Goal: Book appointment/travel/reservation

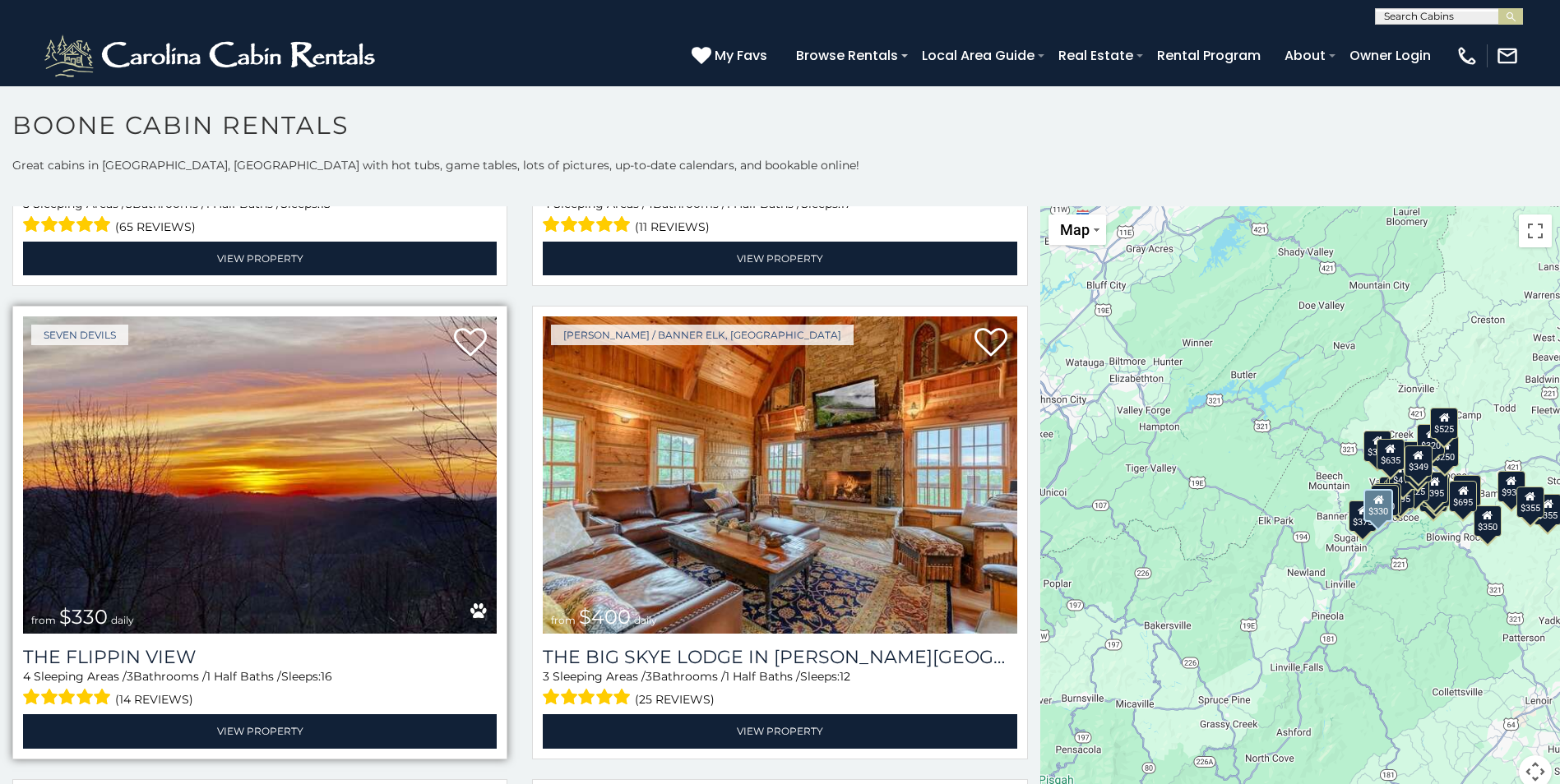
scroll to position [2385, 0]
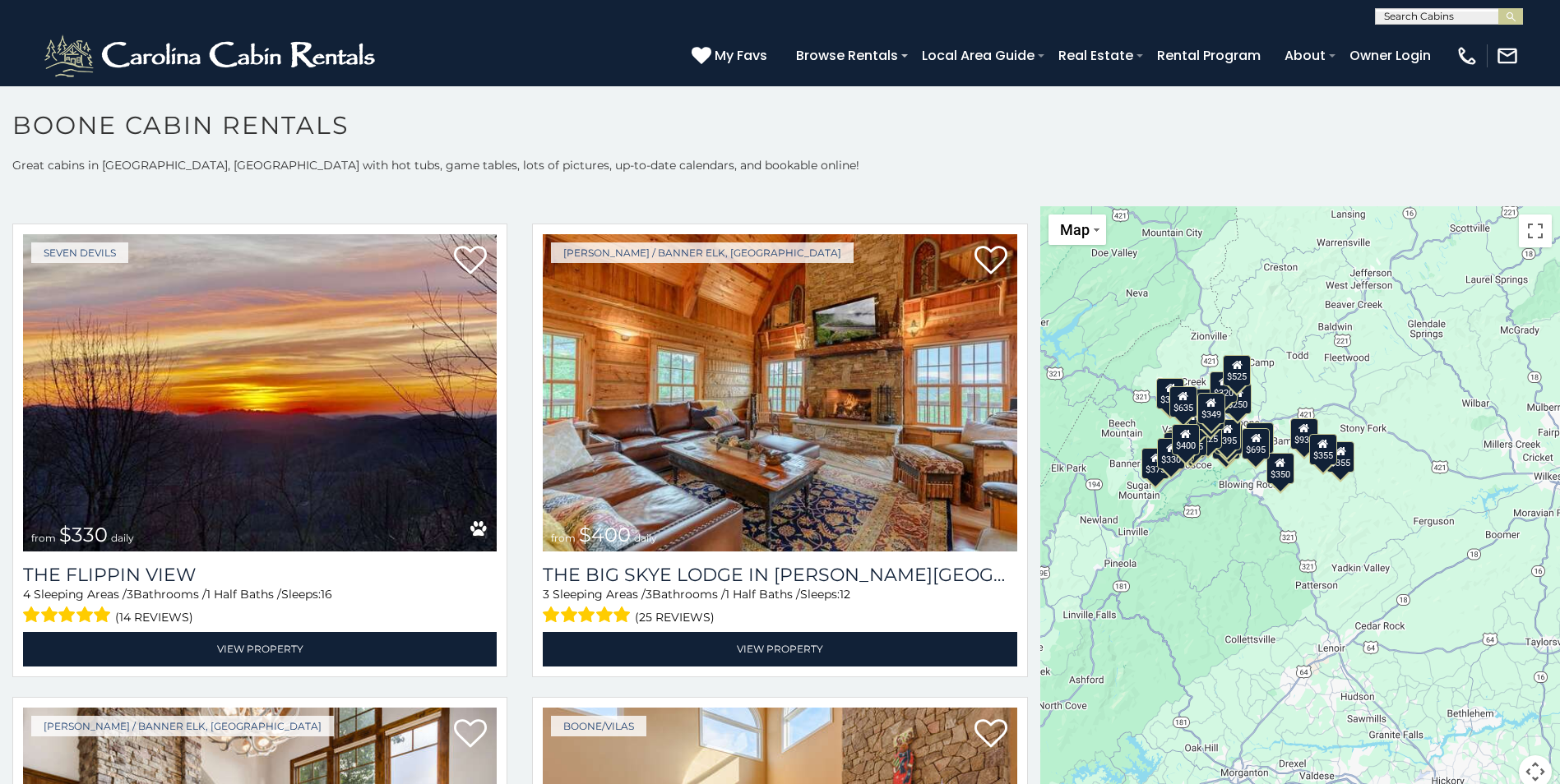
drag, startPoint x: 1358, startPoint y: 599, endPoint x: 1149, endPoint y: 545, distance: 215.9
click at [1149, 545] on div "$349 $480 $525 $315 $355 $675 $635 $930 $400 $451 $330 $400 $485 $460 $395 $255…" at bounding box center [1300, 507] width 520 height 602
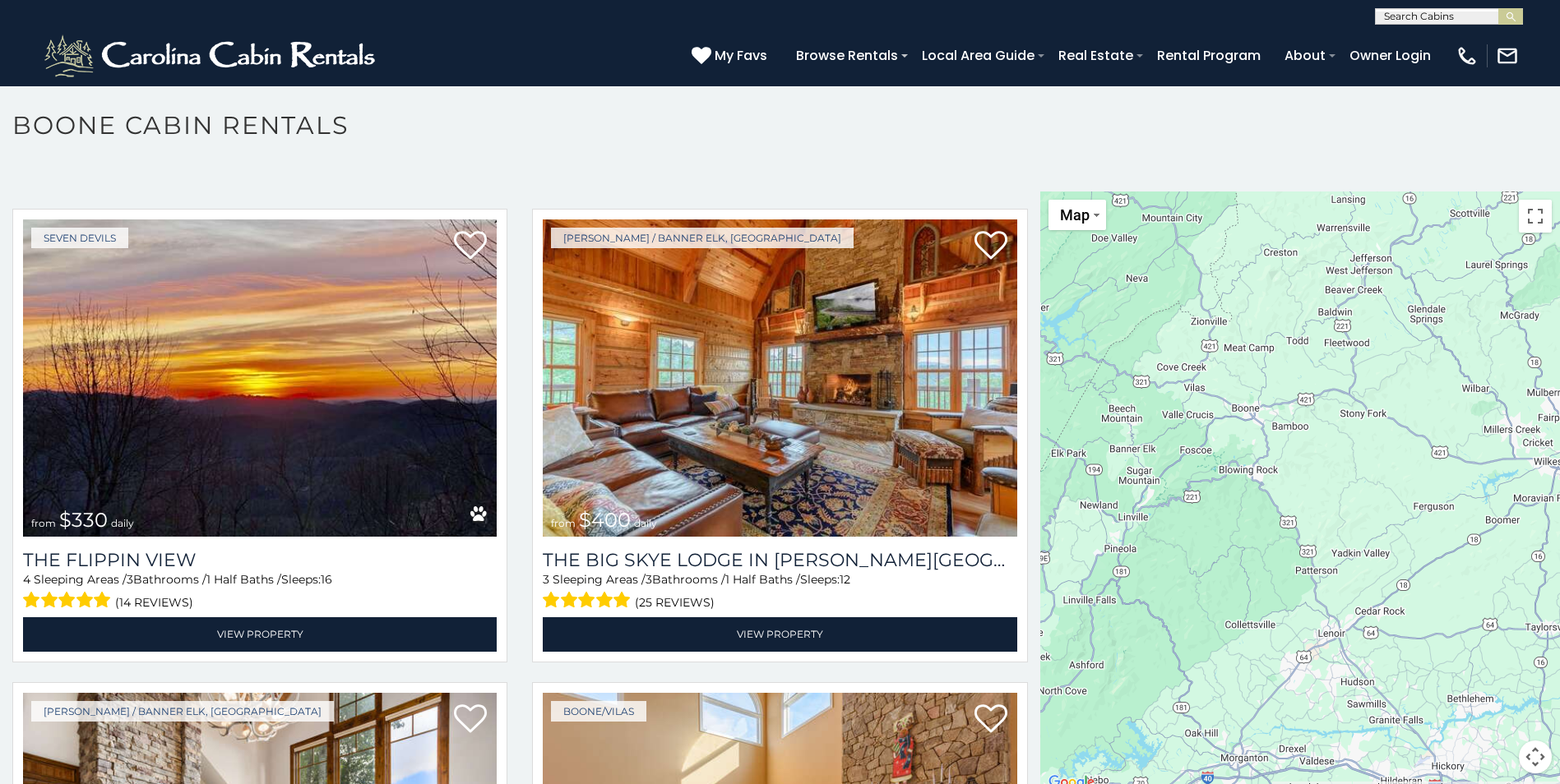
scroll to position [8, 0]
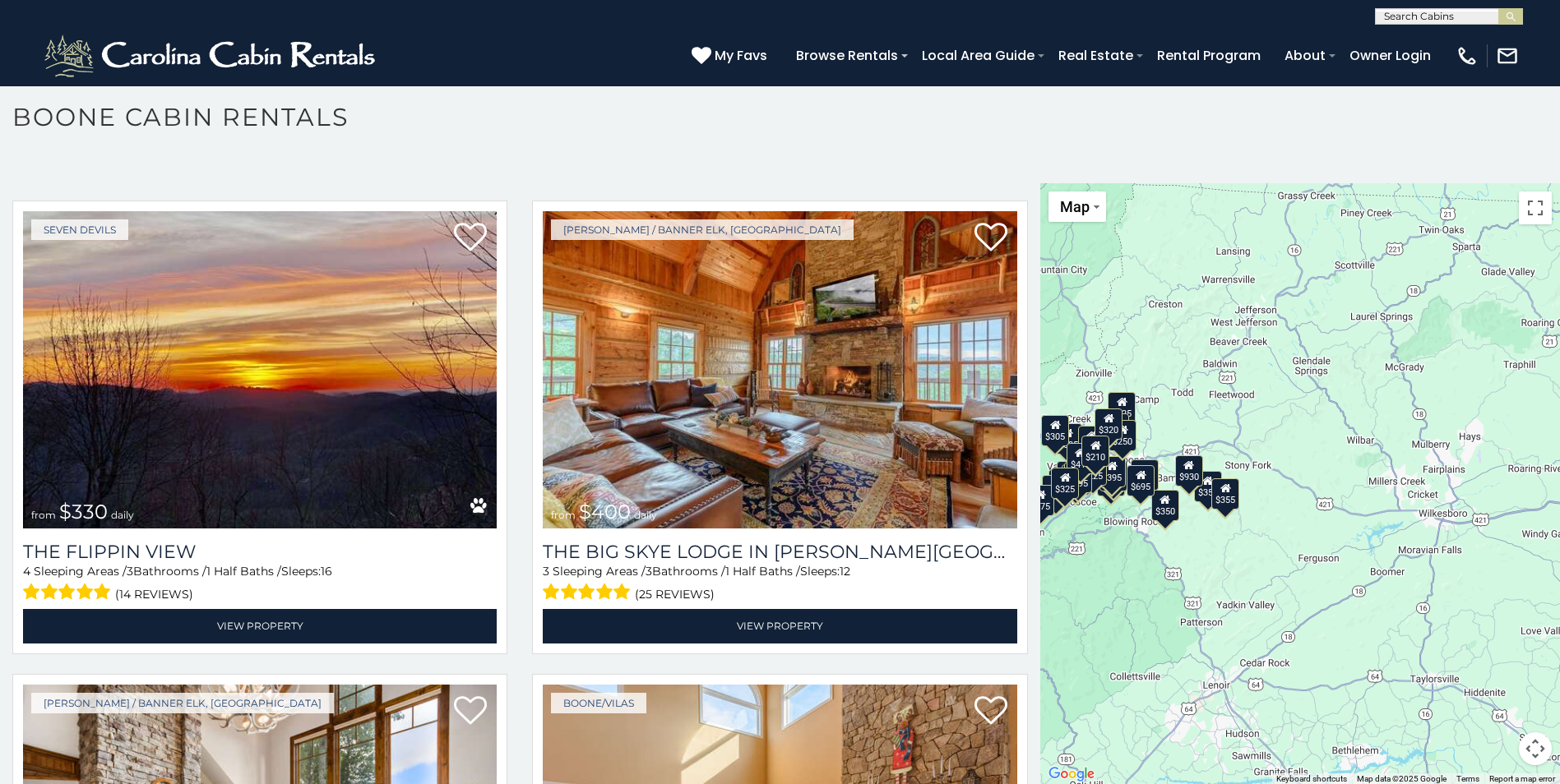
drag, startPoint x: 1232, startPoint y: 519, endPoint x: 1116, endPoint y: 581, distance: 131.5
click at [1116, 581] on div "$349 $480 $525 $315 $355 $675 $635 $930 $400 $451 $330 $400 $485 $460 $395 $255…" at bounding box center [1300, 483] width 520 height 602
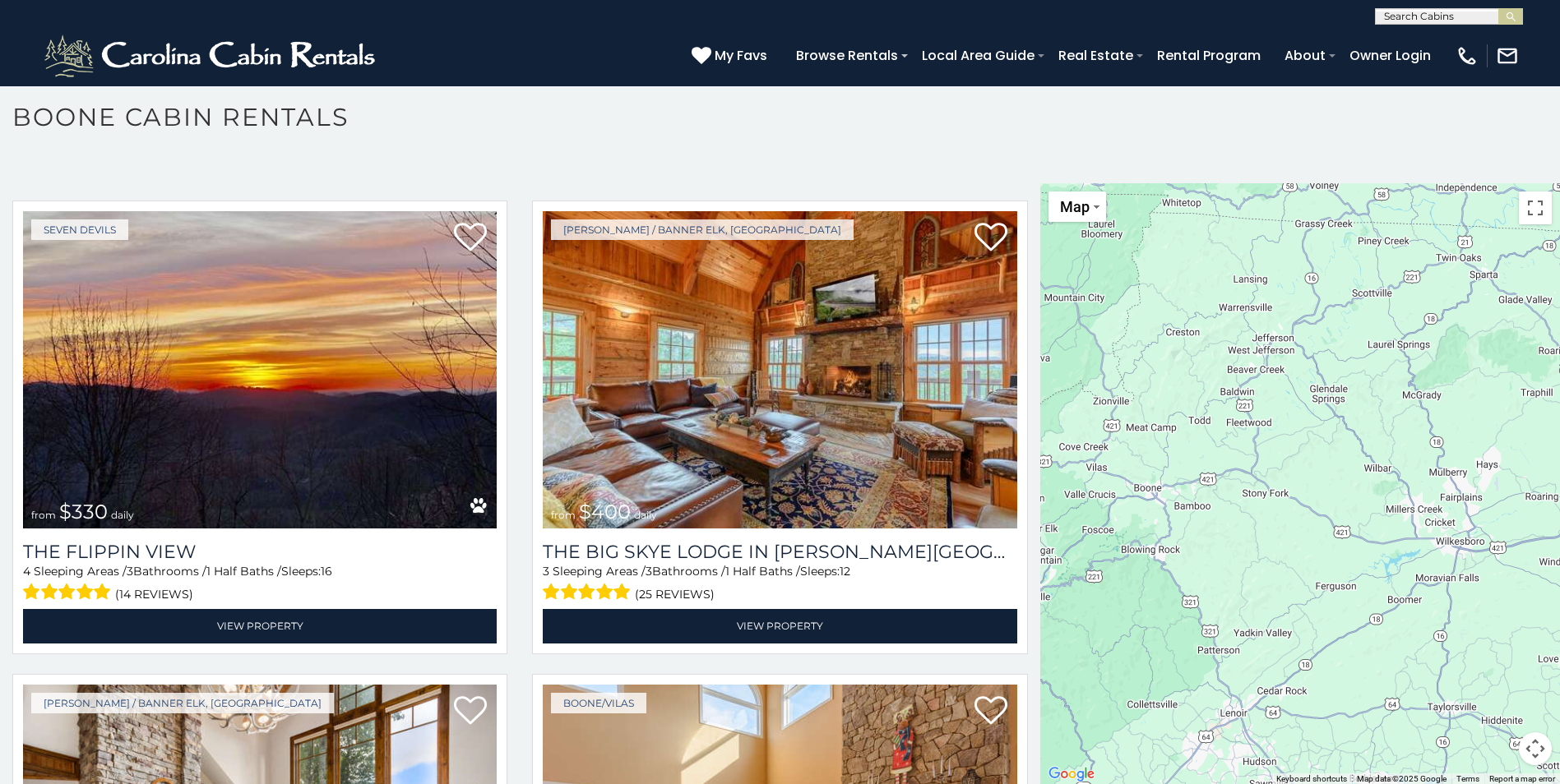
drag, startPoint x: 1243, startPoint y: 564, endPoint x: 1263, endPoint y: 593, distance: 35.2
click at [1263, 593] on div at bounding box center [1300, 483] width 520 height 602
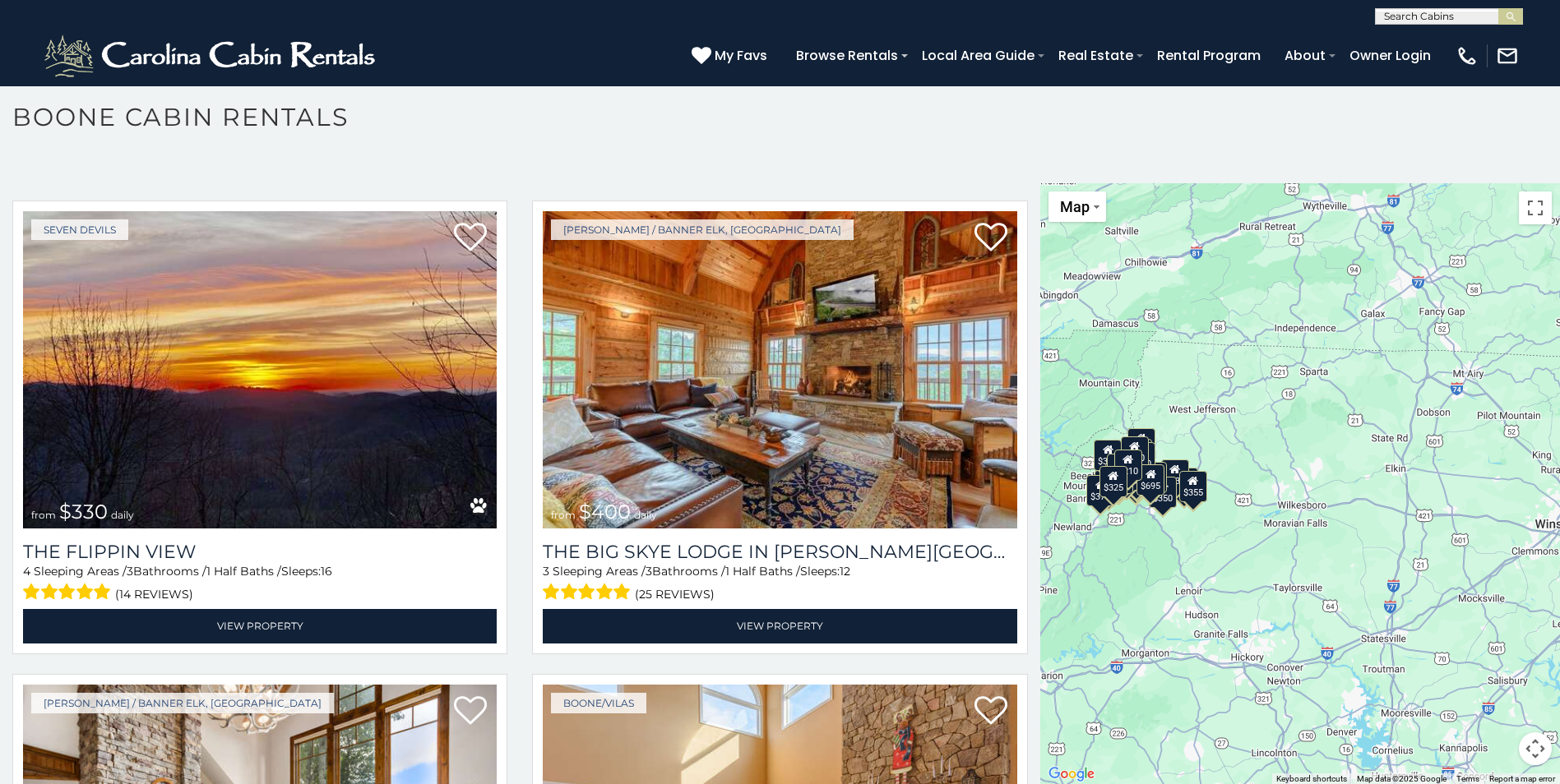
drag, startPoint x: 1412, startPoint y: 522, endPoint x: 1085, endPoint y: 474, distance: 330.5
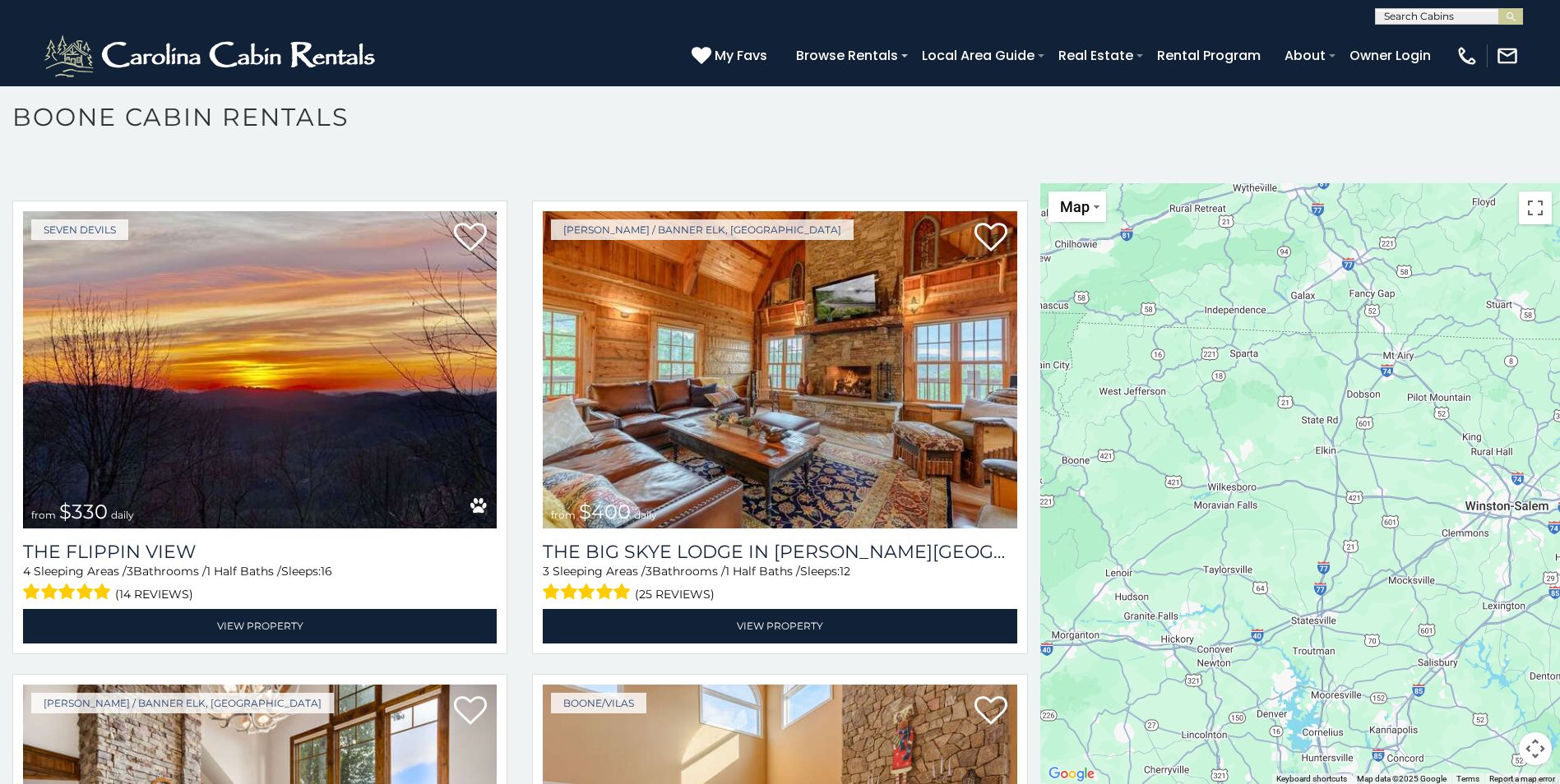
drag, startPoint x: 1270, startPoint y: 447, endPoint x: 1204, endPoint y: 426, distance: 69.3
click at [1210, 430] on div at bounding box center [1300, 483] width 520 height 602
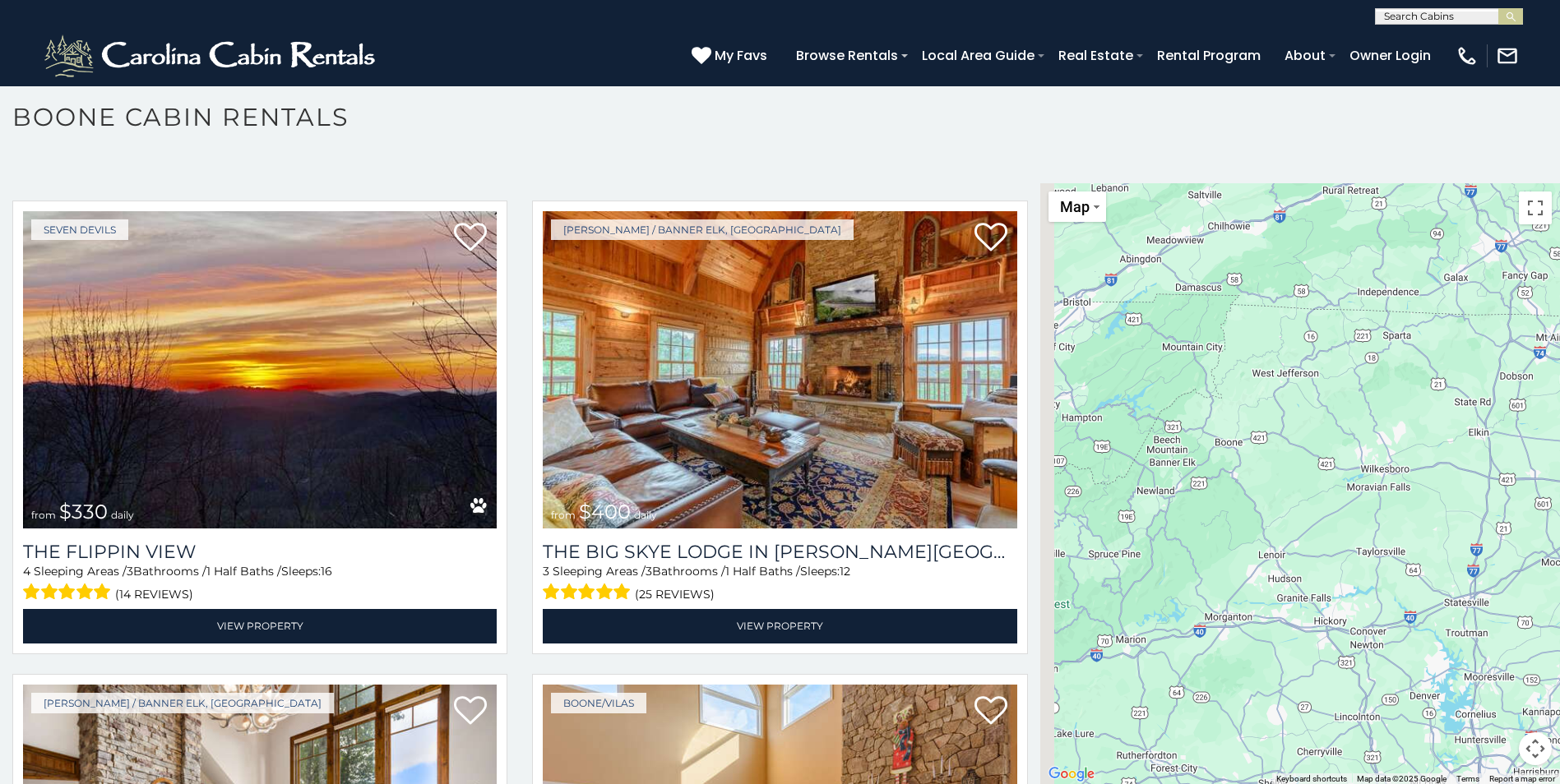
drag, startPoint x: 1303, startPoint y: 452, endPoint x: 1458, endPoint y: 436, distance: 155.8
click at [1458, 437] on div at bounding box center [1300, 483] width 520 height 602
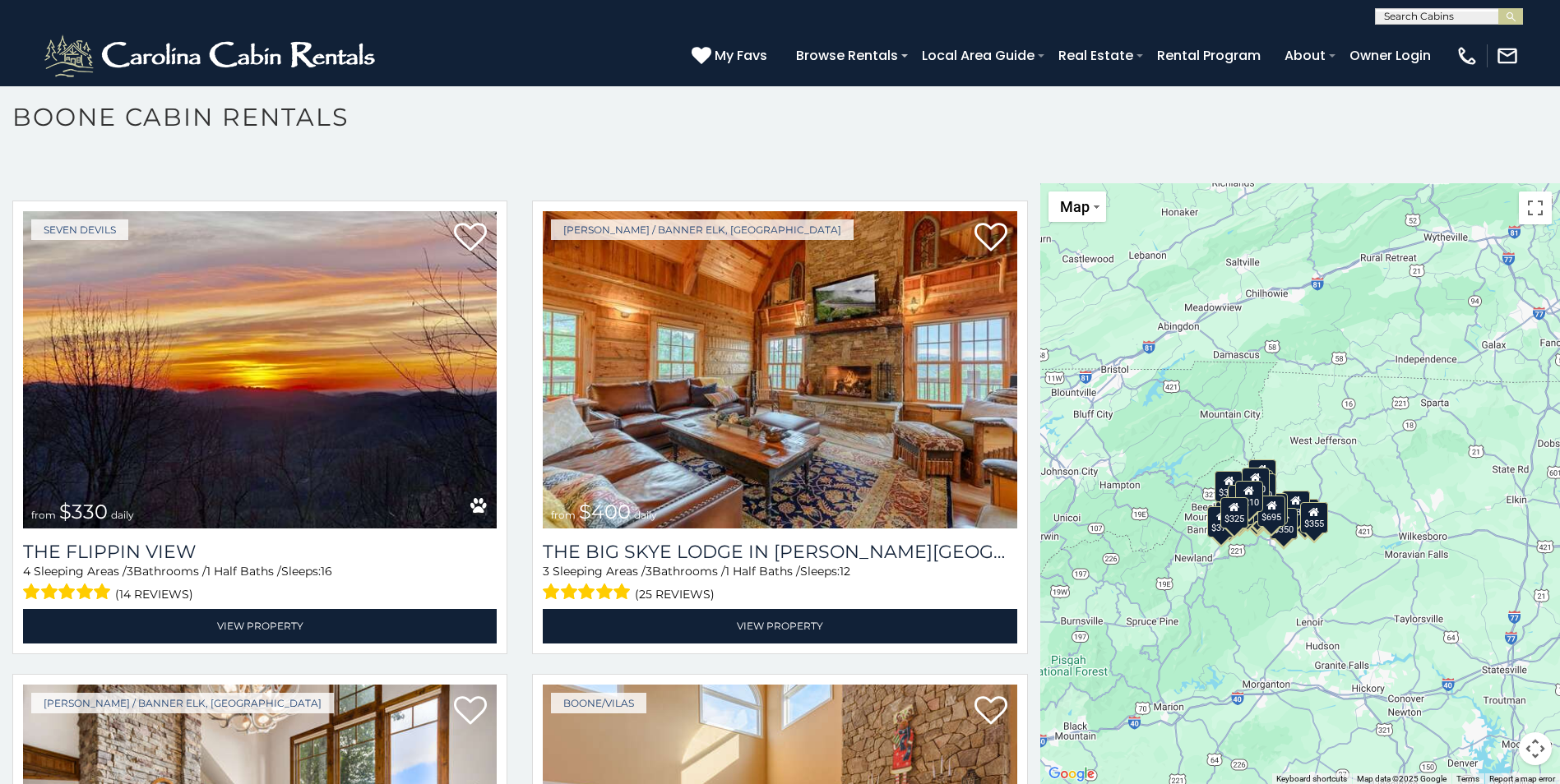
drag, startPoint x: 1241, startPoint y: 485, endPoint x: 1278, endPoint y: 551, distance: 75.7
click at [1278, 551] on div "$349 $480 $525 $315 $355 $675 $635 $930 $400 $451 $330 $400 $485 $460 $395 $255…" at bounding box center [1300, 483] width 520 height 602
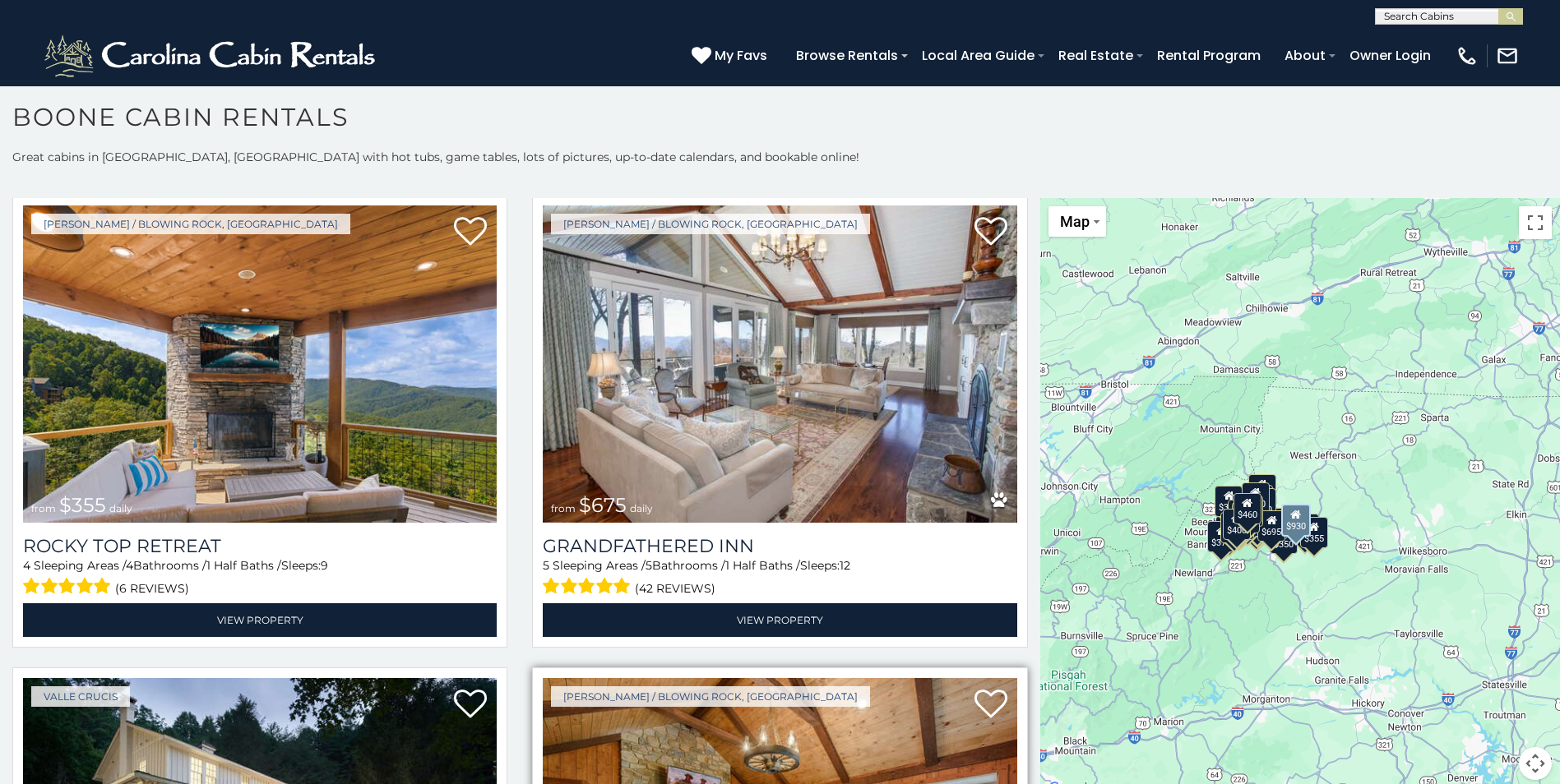
scroll to position [904, 0]
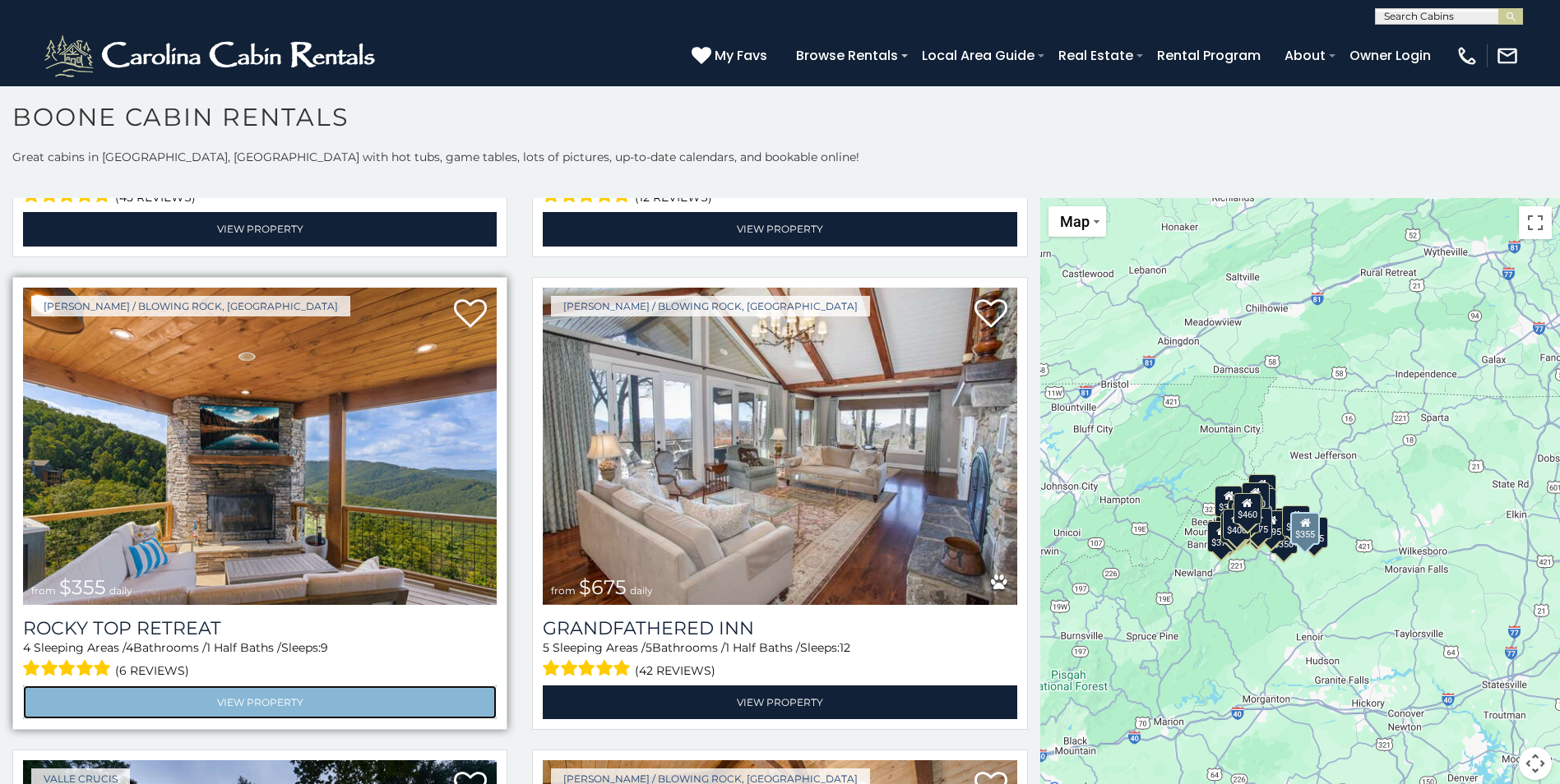
click at [164, 694] on link "View Property" at bounding box center [259, 703] width 474 height 34
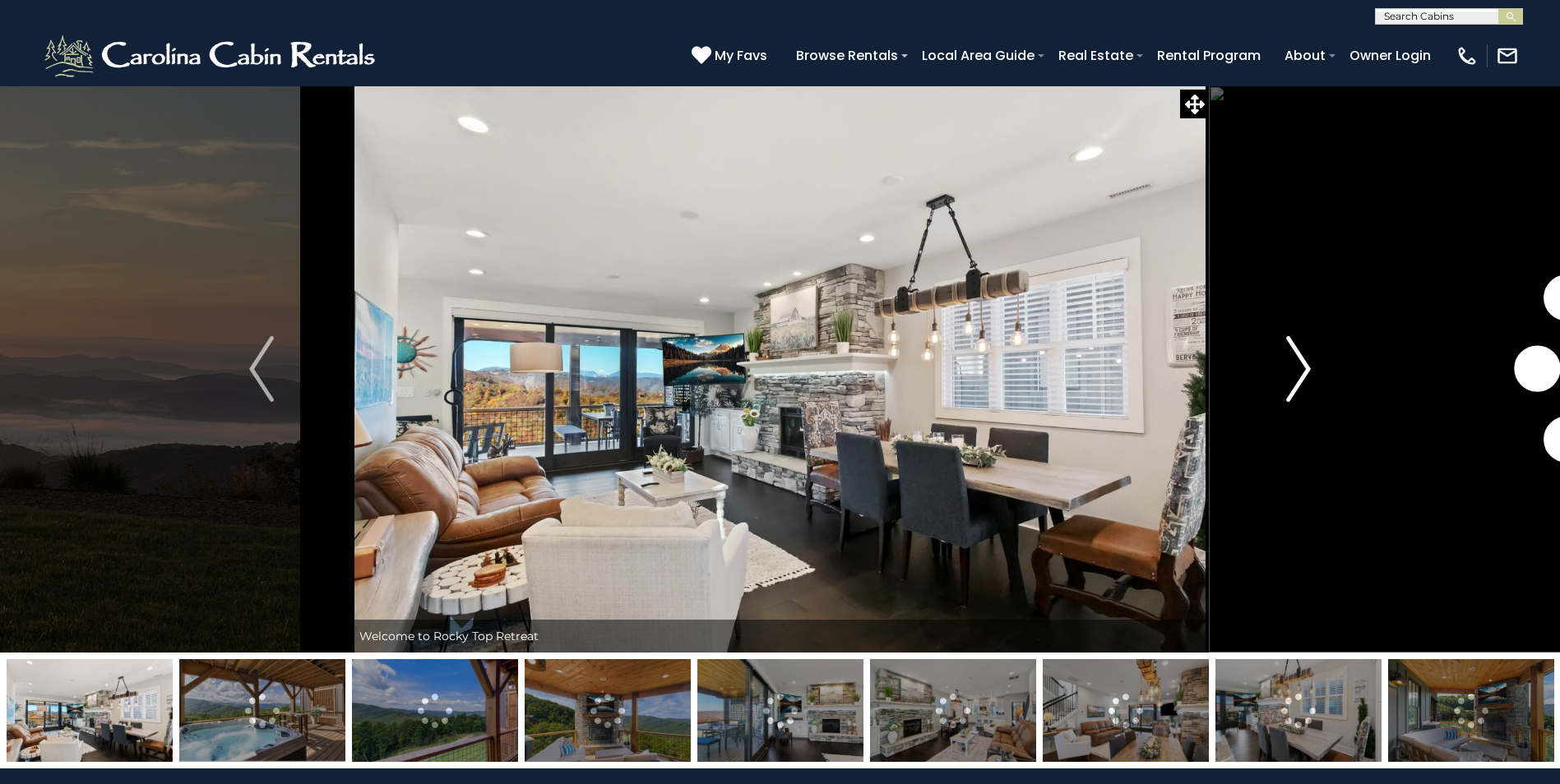
click at [1307, 368] on img "Next" at bounding box center [1298, 369] width 24 height 65
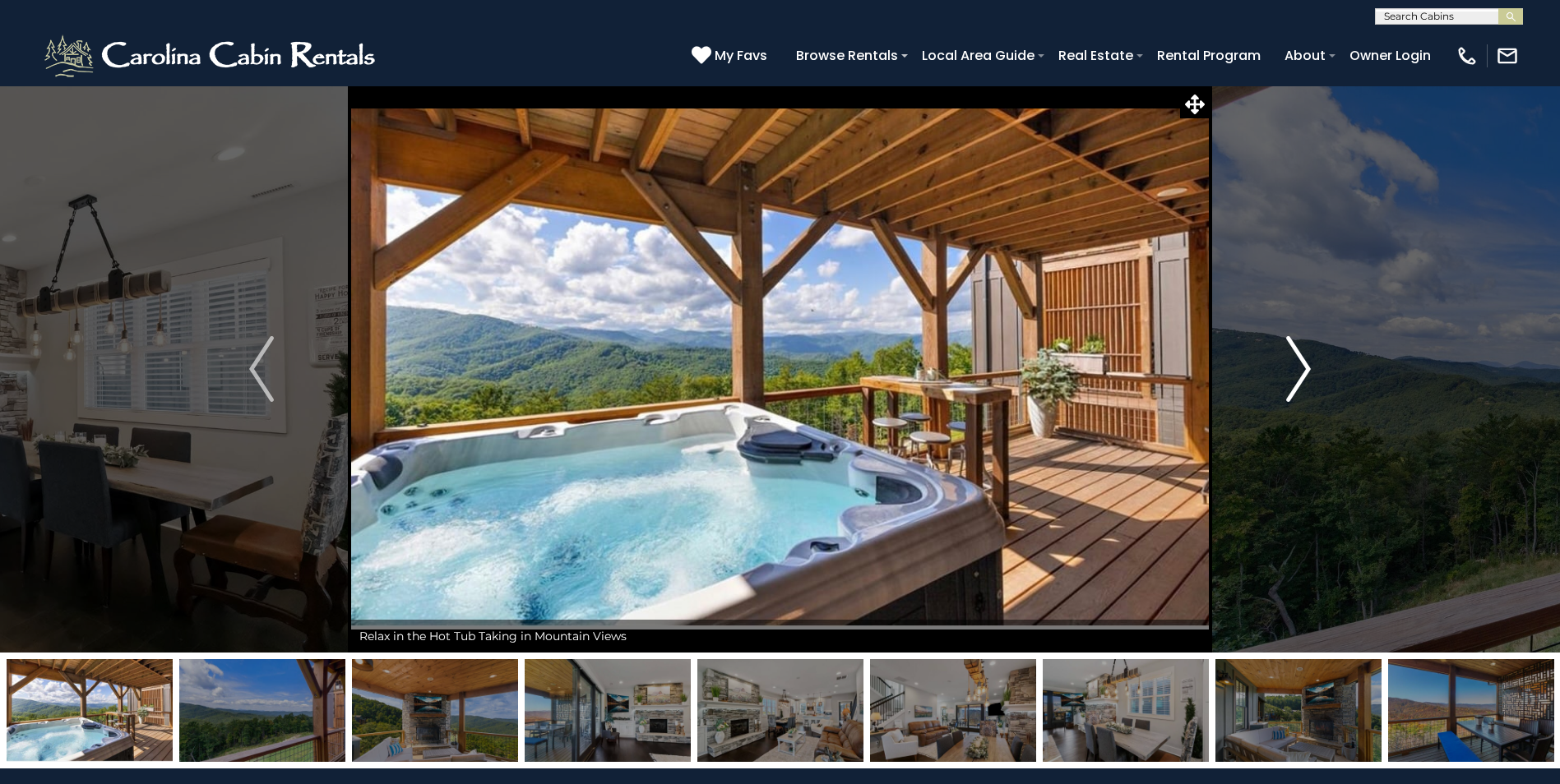
click at [1312, 368] on button "Next" at bounding box center [1299, 369] width 180 height 567
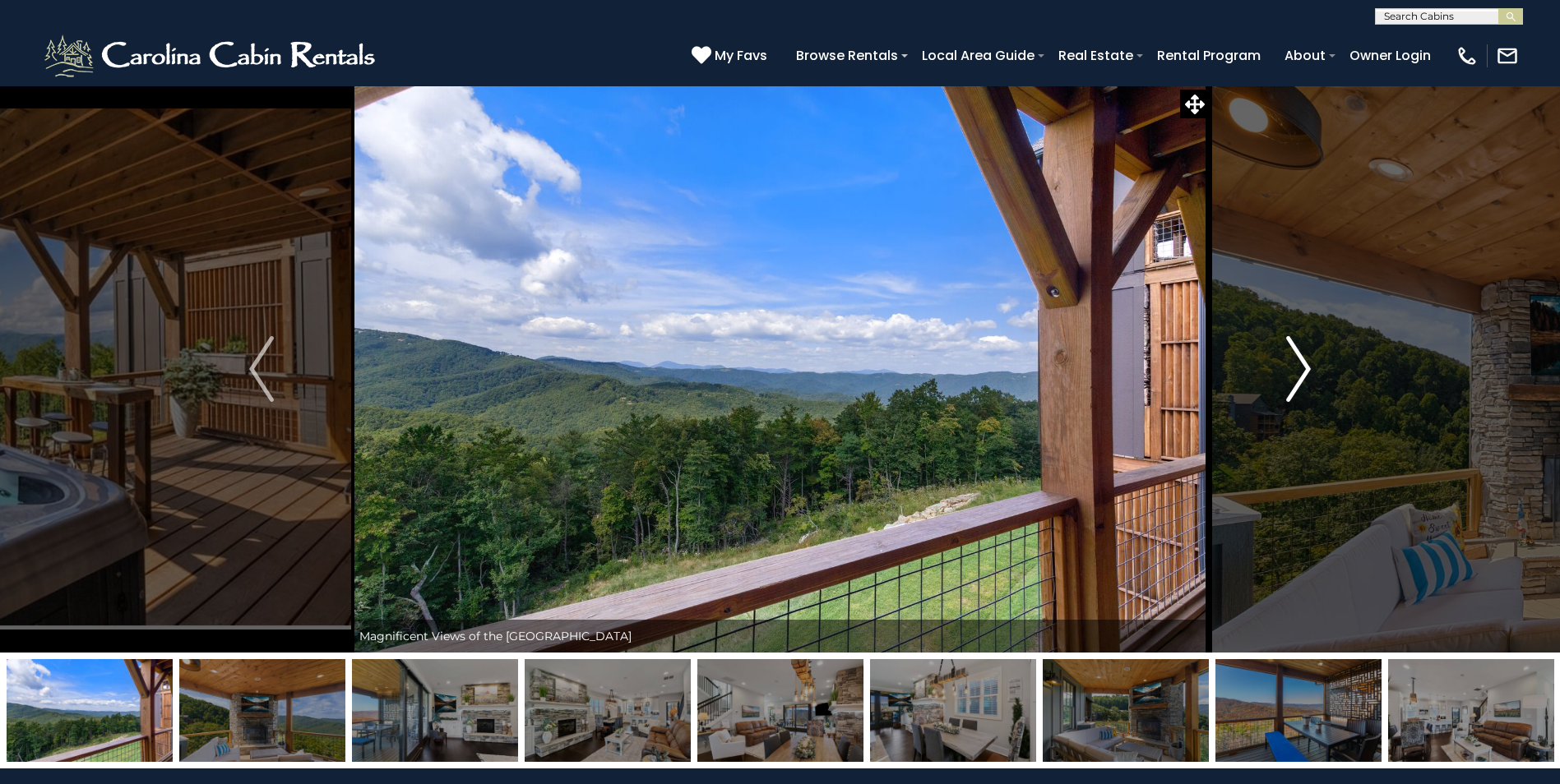
click at [1312, 368] on button "Next" at bounding box center [1299, 369] width 180 height 567
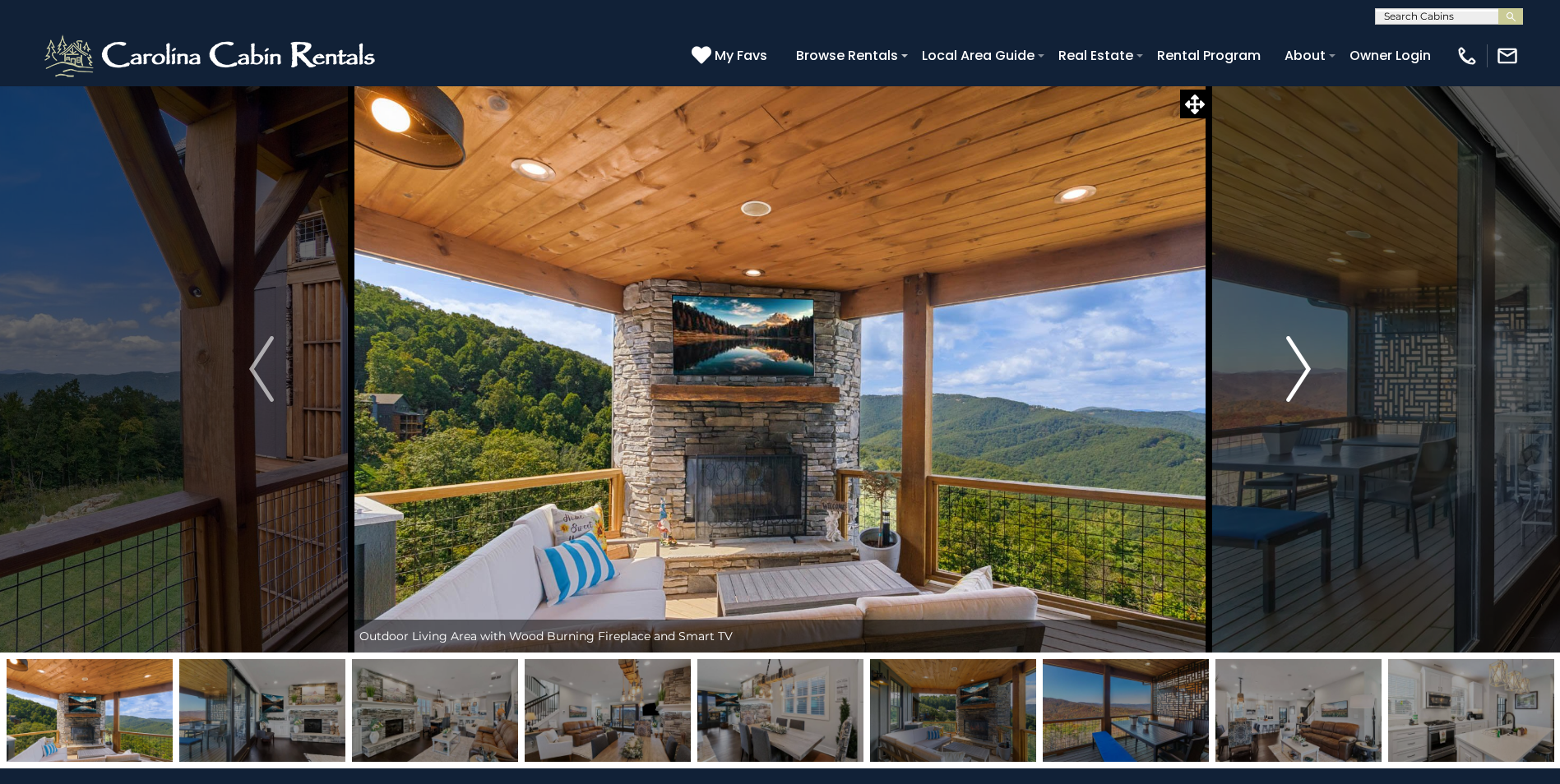
click at [1312, 368] on button "Next" at bounding box center [1299, 369] width 180 height 567
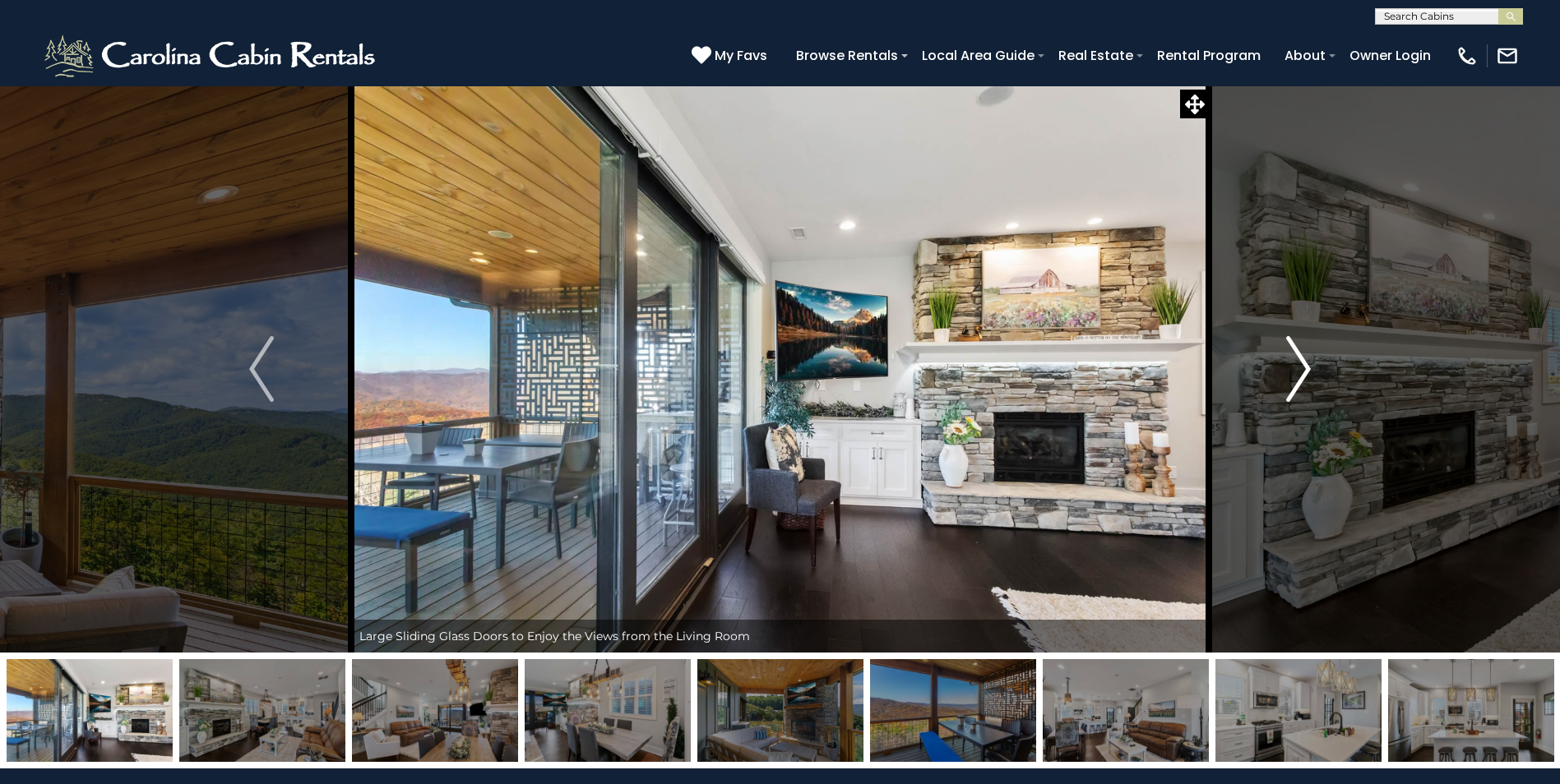
click at [1312, 368] on button "Next" at bounding box center [1299, 369] width 180 height 567
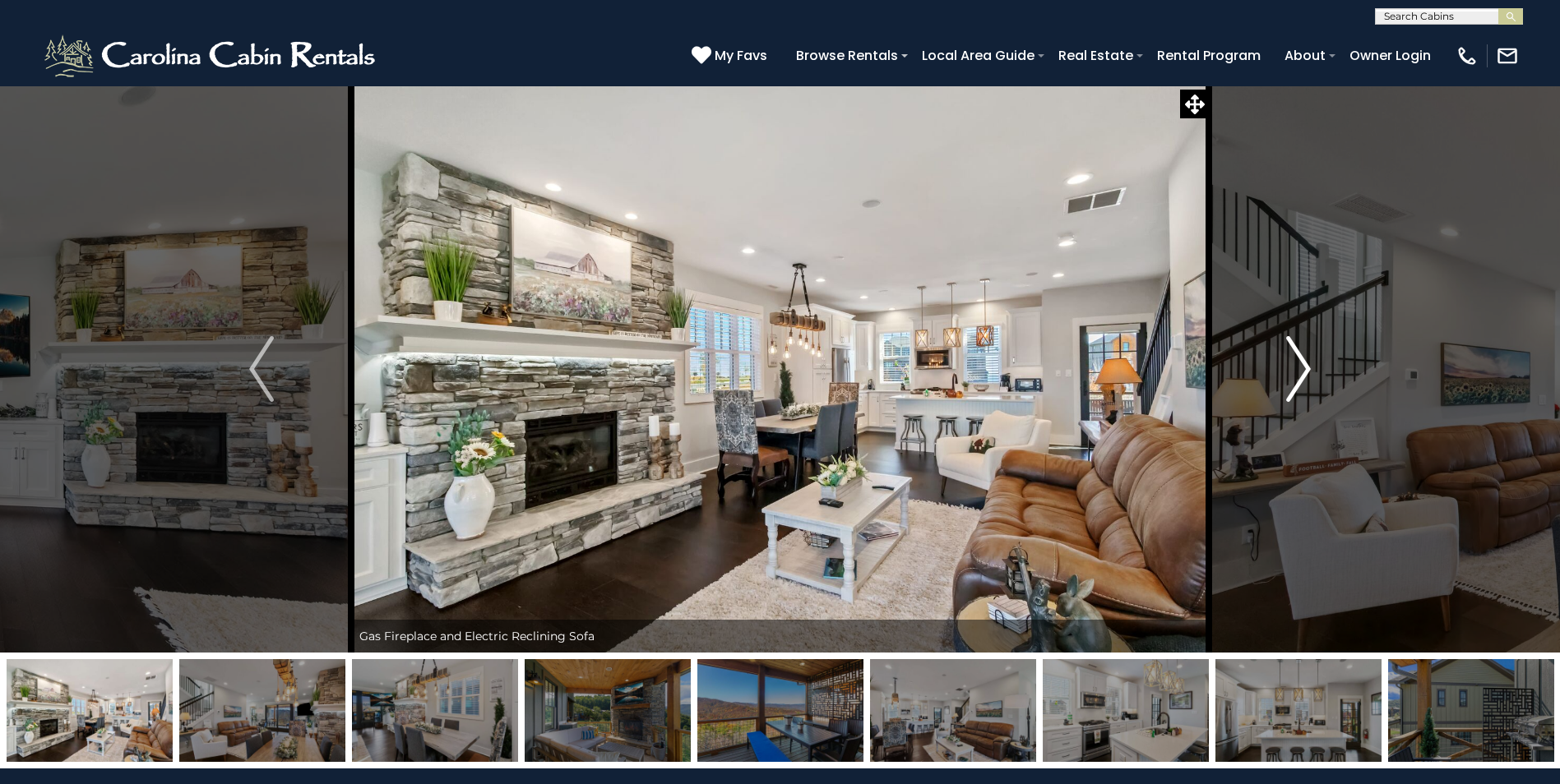
click at [1312, 368] on button "Next" at bounding box center [1299, 369] width 180 height 567
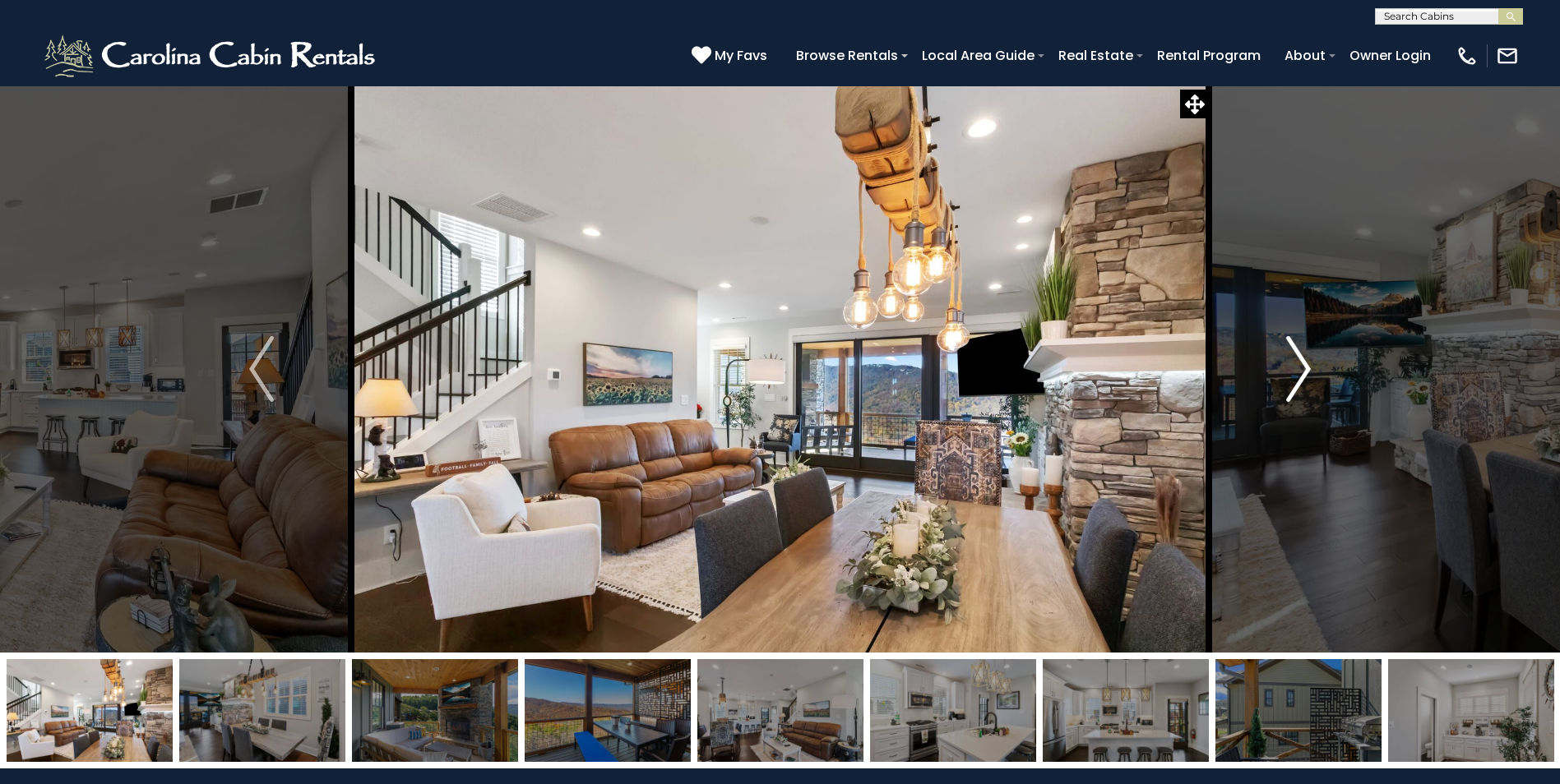
click at [1312, 368] on button "Next" at bounding box center [1299, 369] width 180 height 567
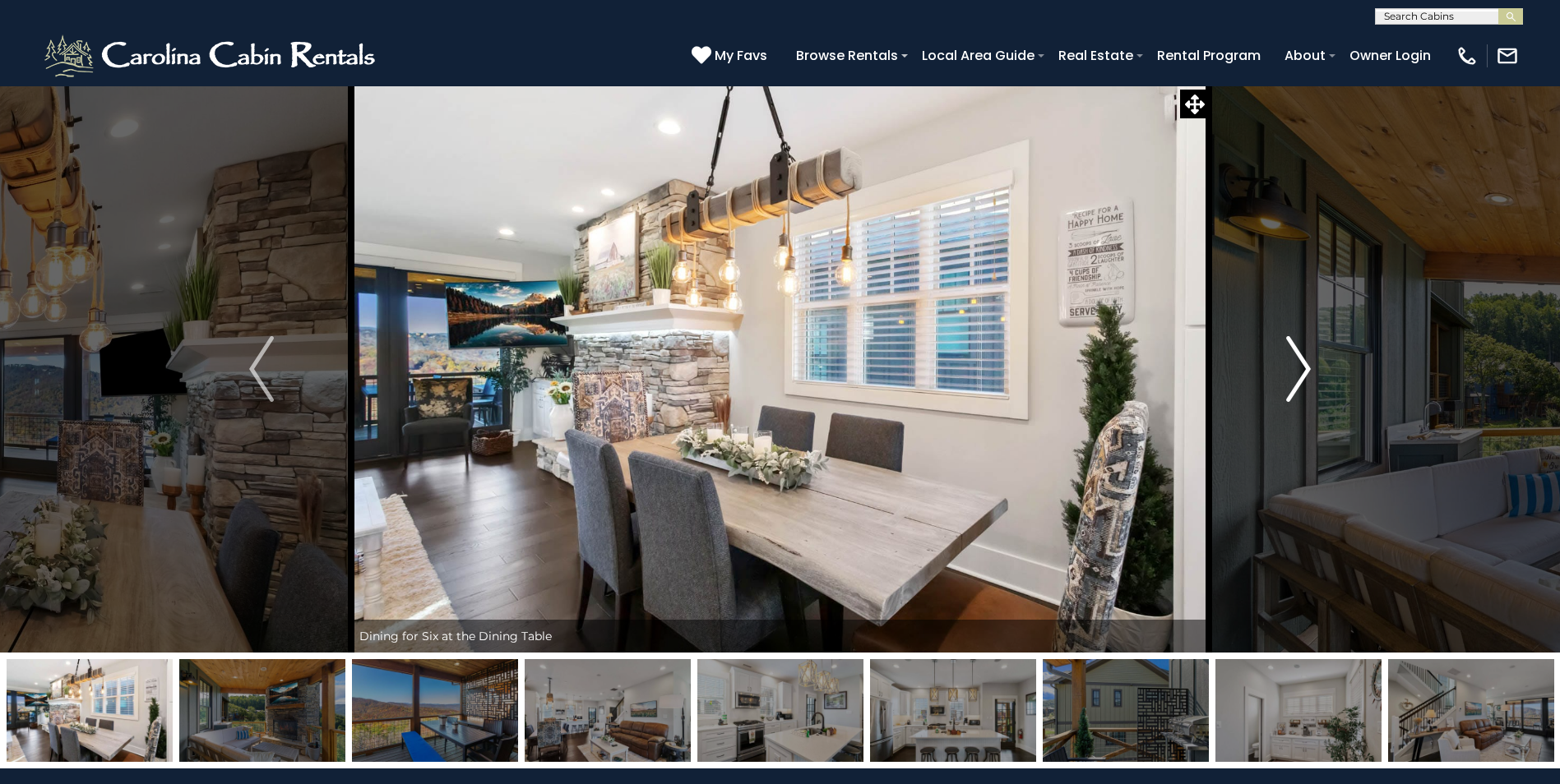
click at [1312, 368] on button "Next" at bounding box center [1299, 369] width 180 height 567
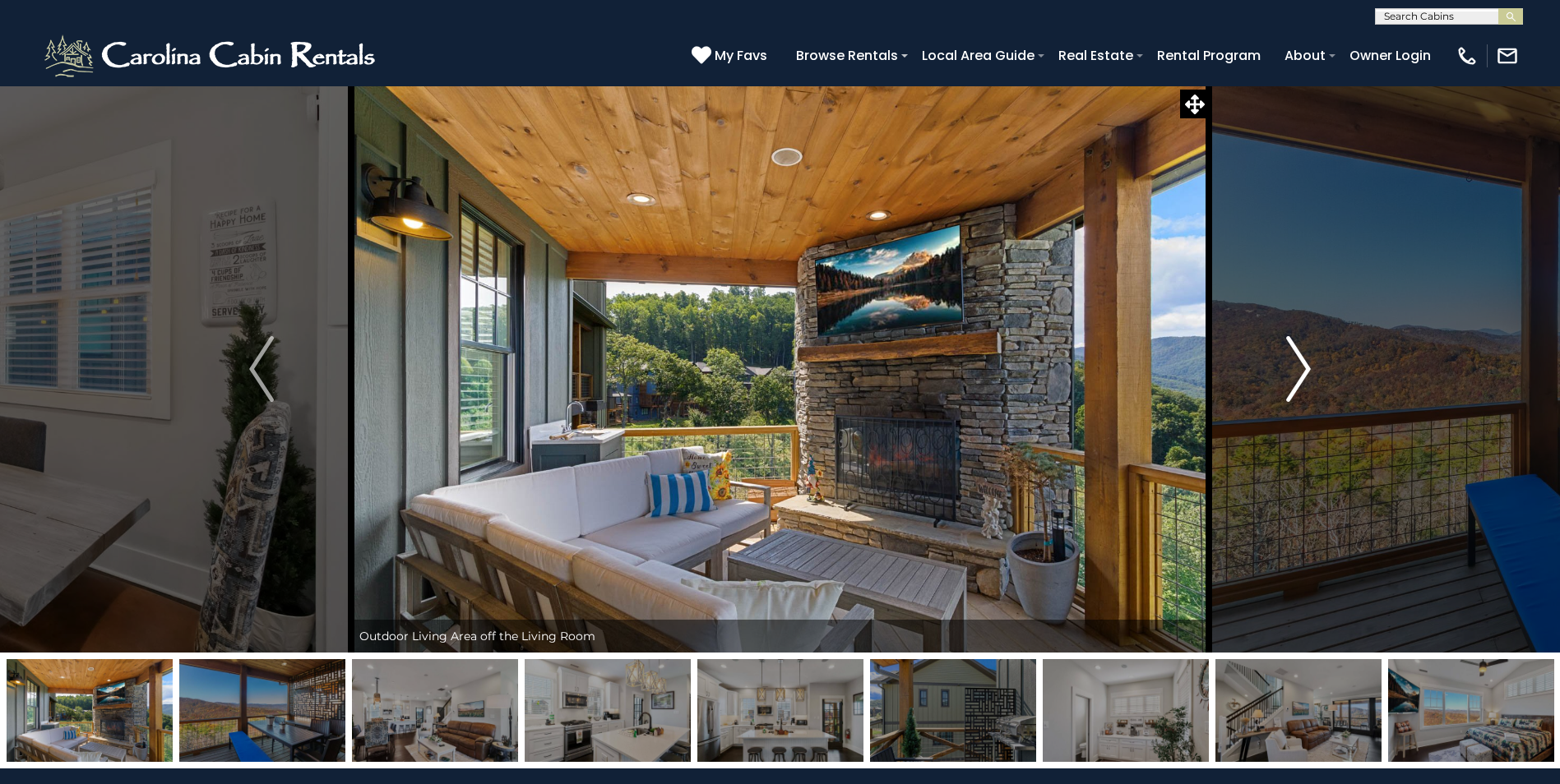
click at [1312, 368] on button "Next" at bounding box center [1299, 369] width 180 height 567
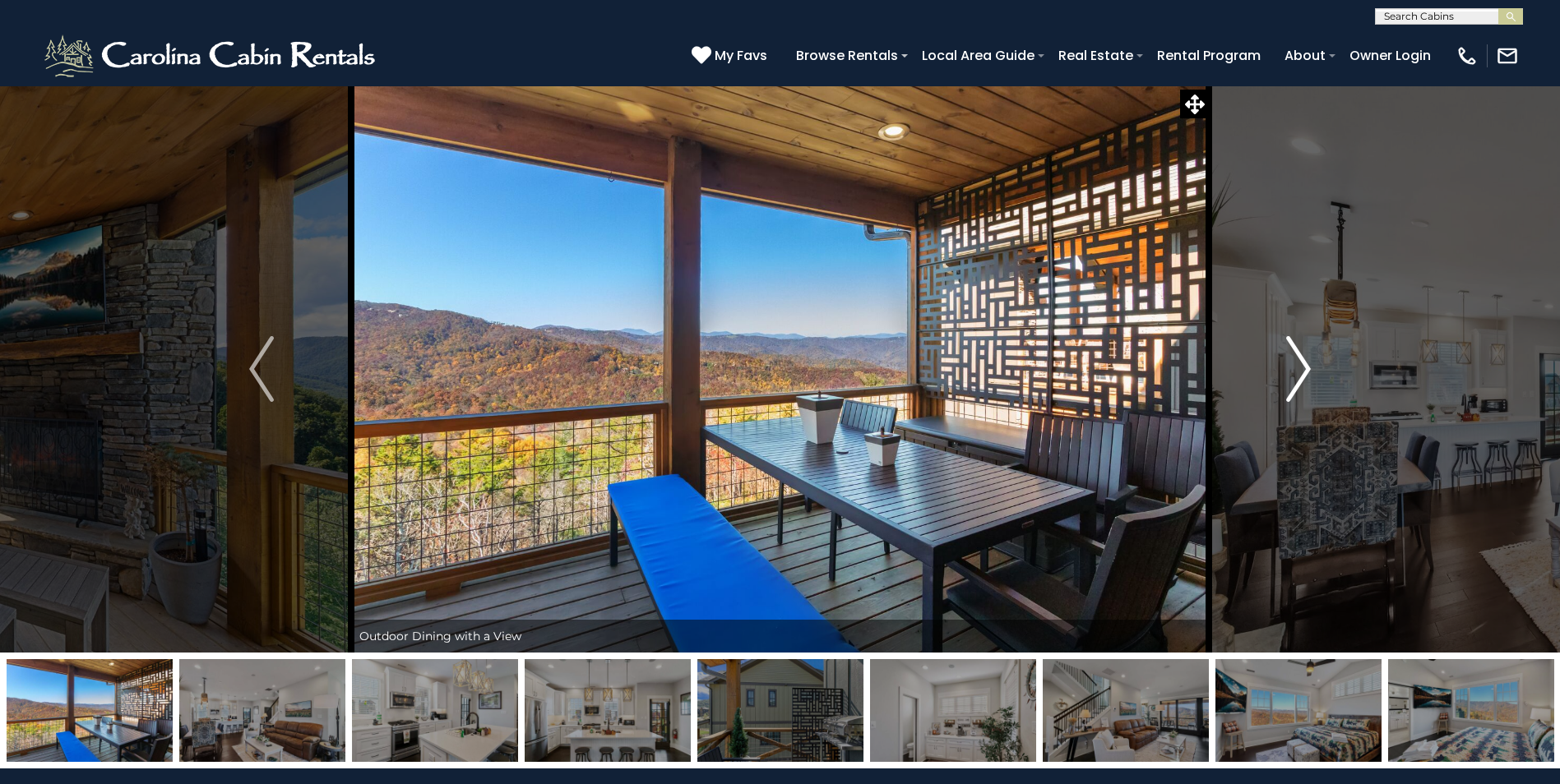
click at [1312, 368] on button "Next" at bounding box center [1299, 369] width 180 height 567
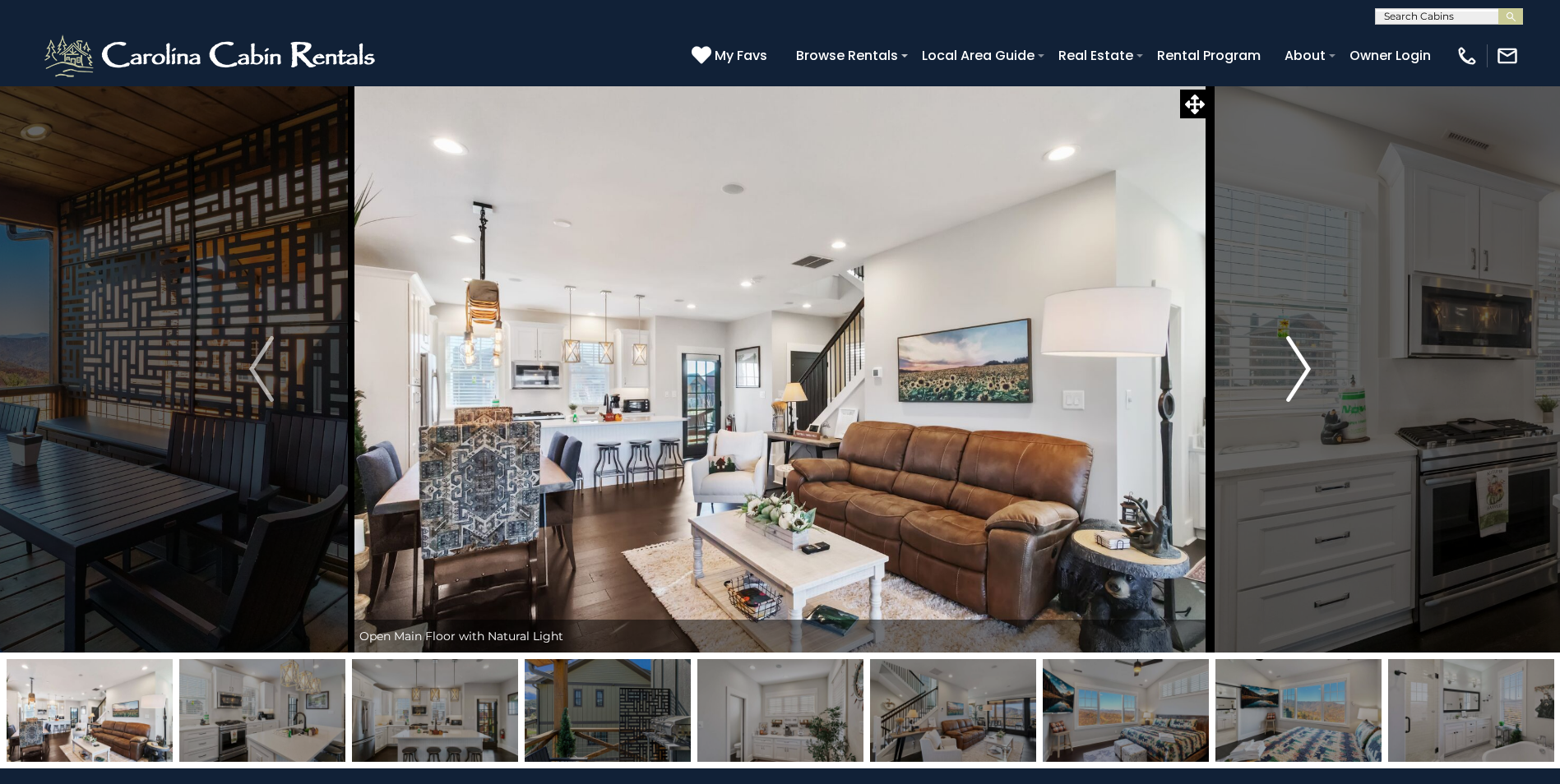
click at [1312, 368] on button "Next" at bounding box center [1299, 369] width 180 height 567
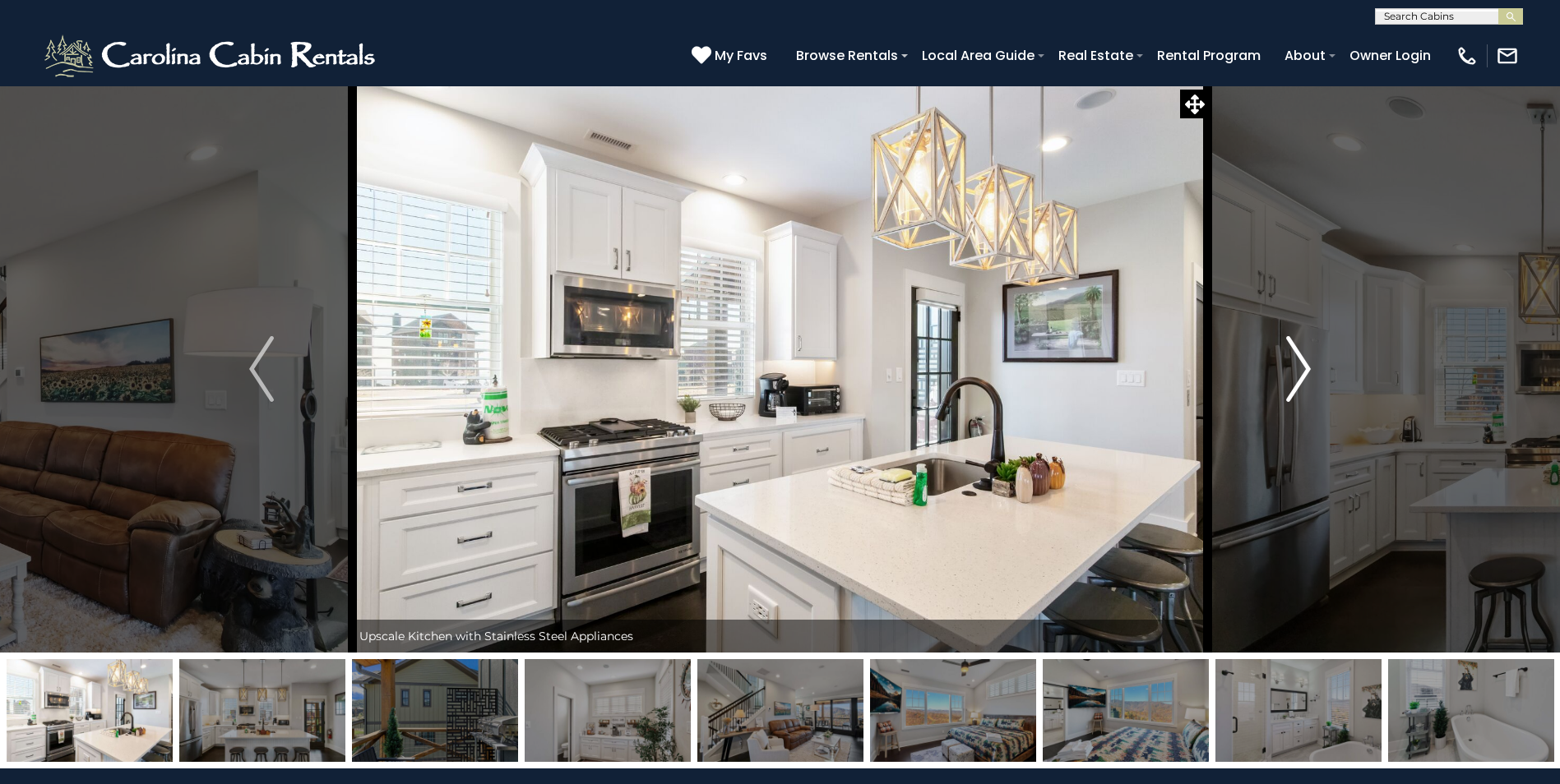
click at [1312, 368] on button "Next" at bounding box center [1299, 369] width 180 height 567
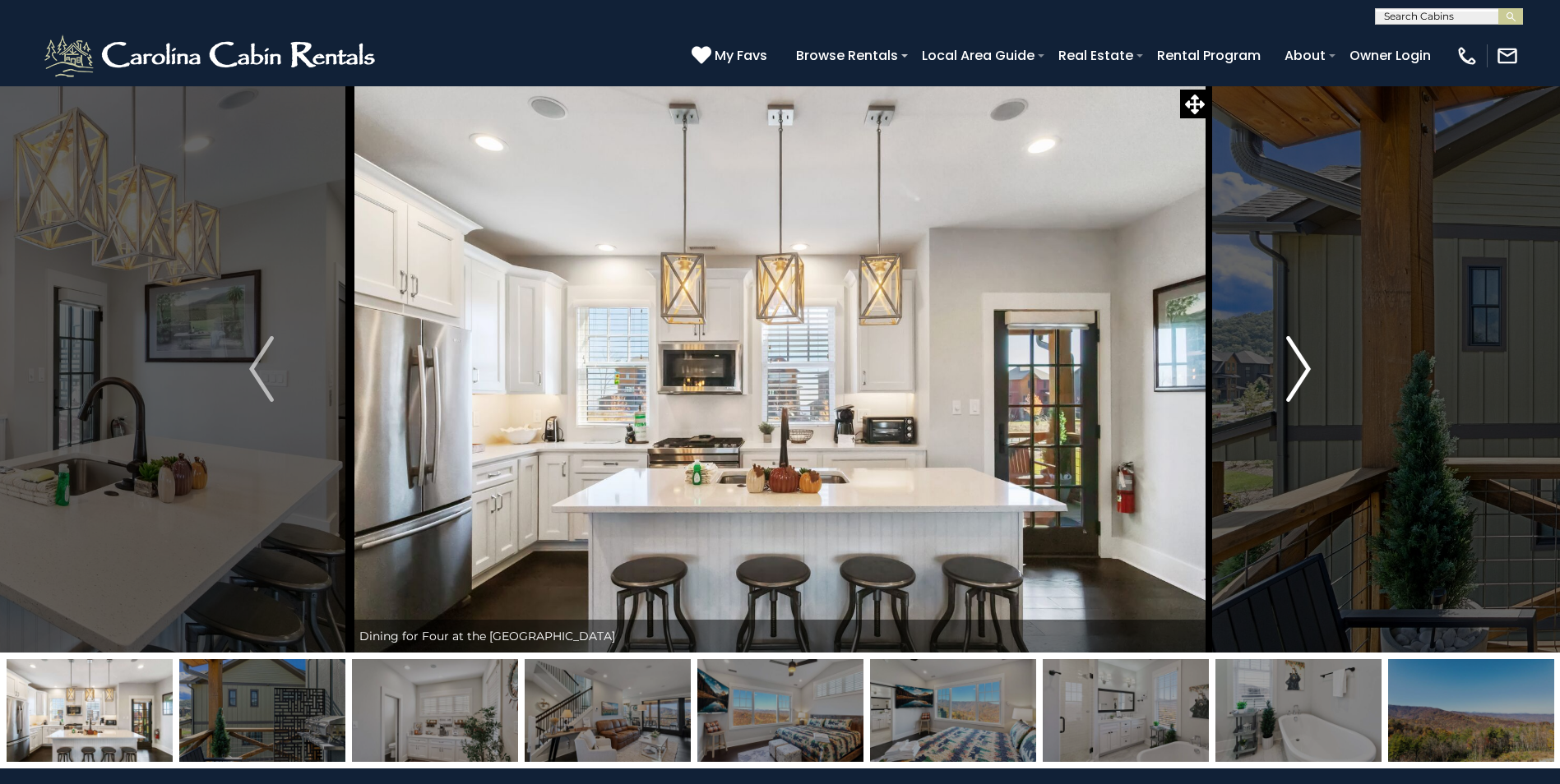
click at [1312, 368] on button "Next" at bounding box center [1299, 369] width 180 height 567
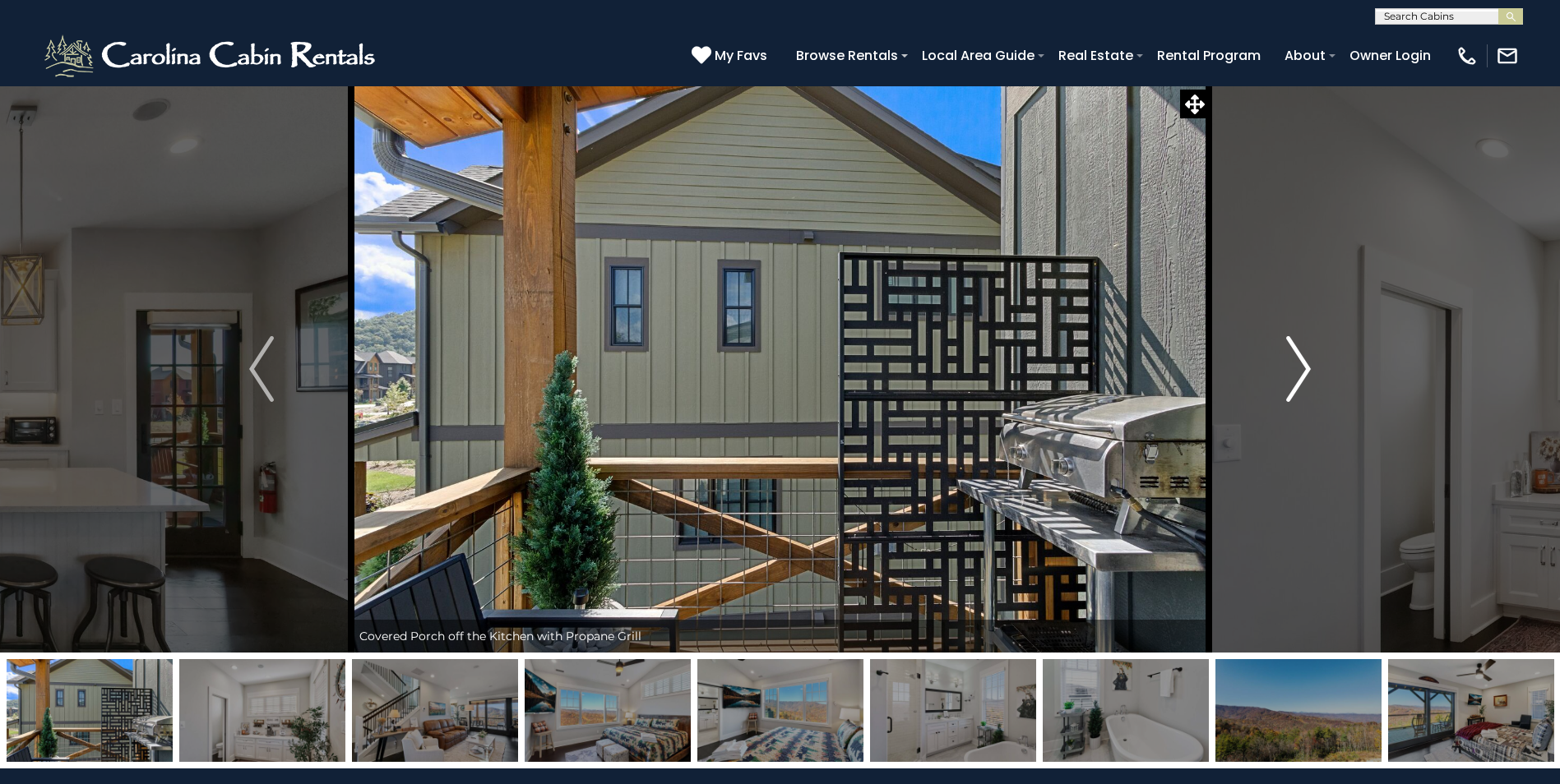
click at [1312, 368] on button "Next" at bounding box center [1299, 369] width 180 height 567
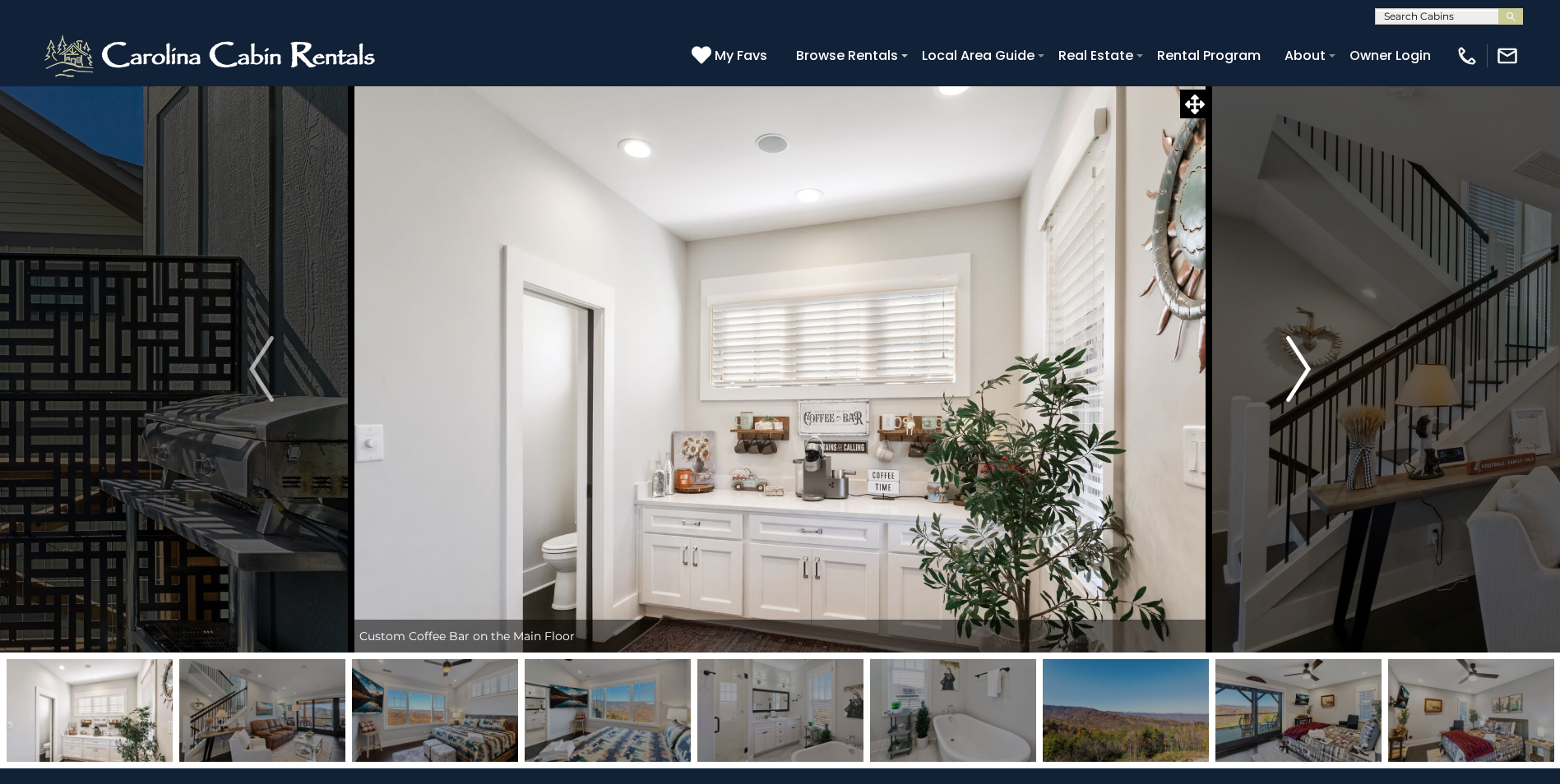
click at [1312, 368] on button "Next" at bounding box center [1299, 369] width 180 height 567
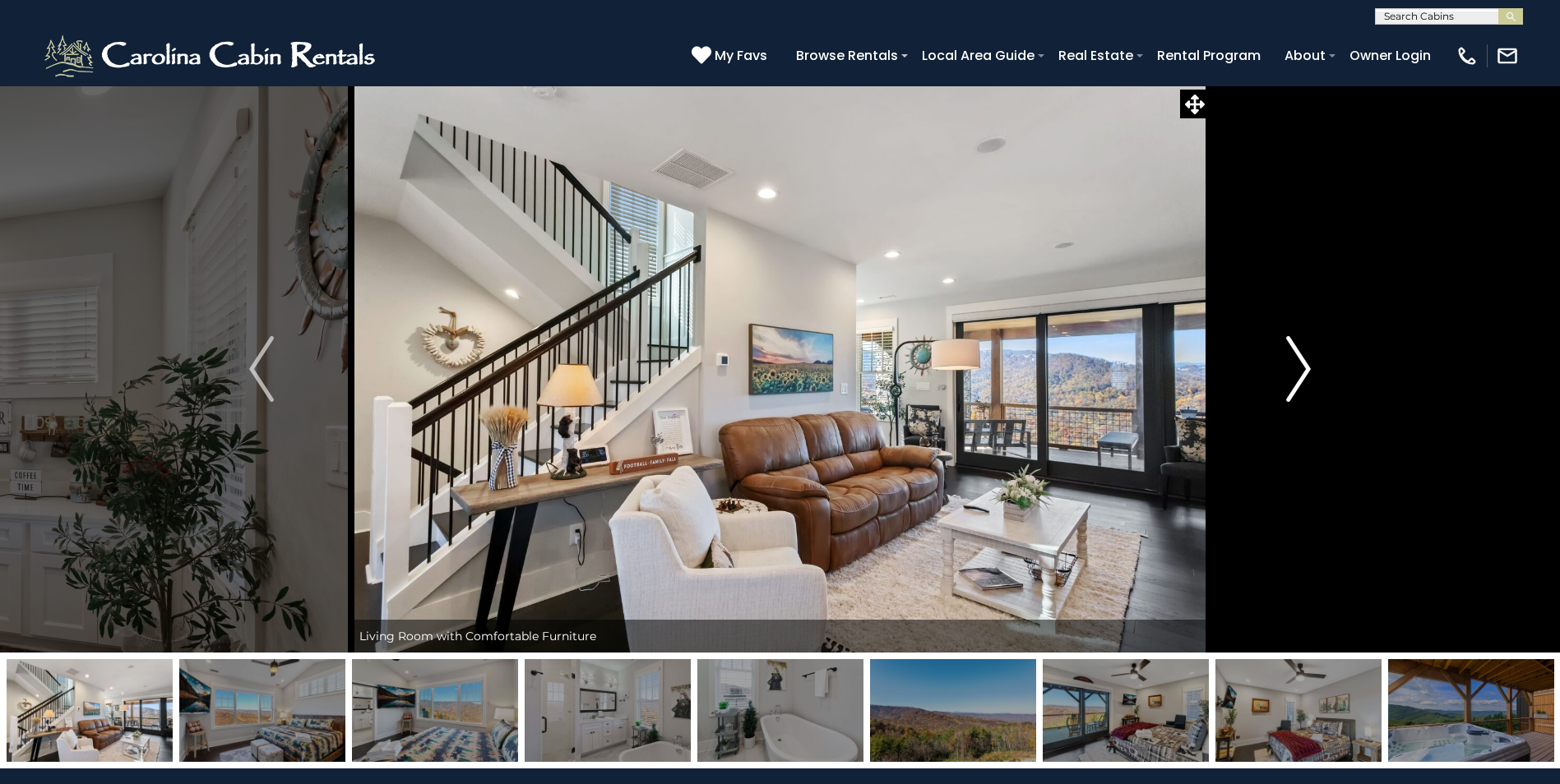
click at [1312, 368] on button "Next" at bounding box center [1299, 369] width 180 height 567
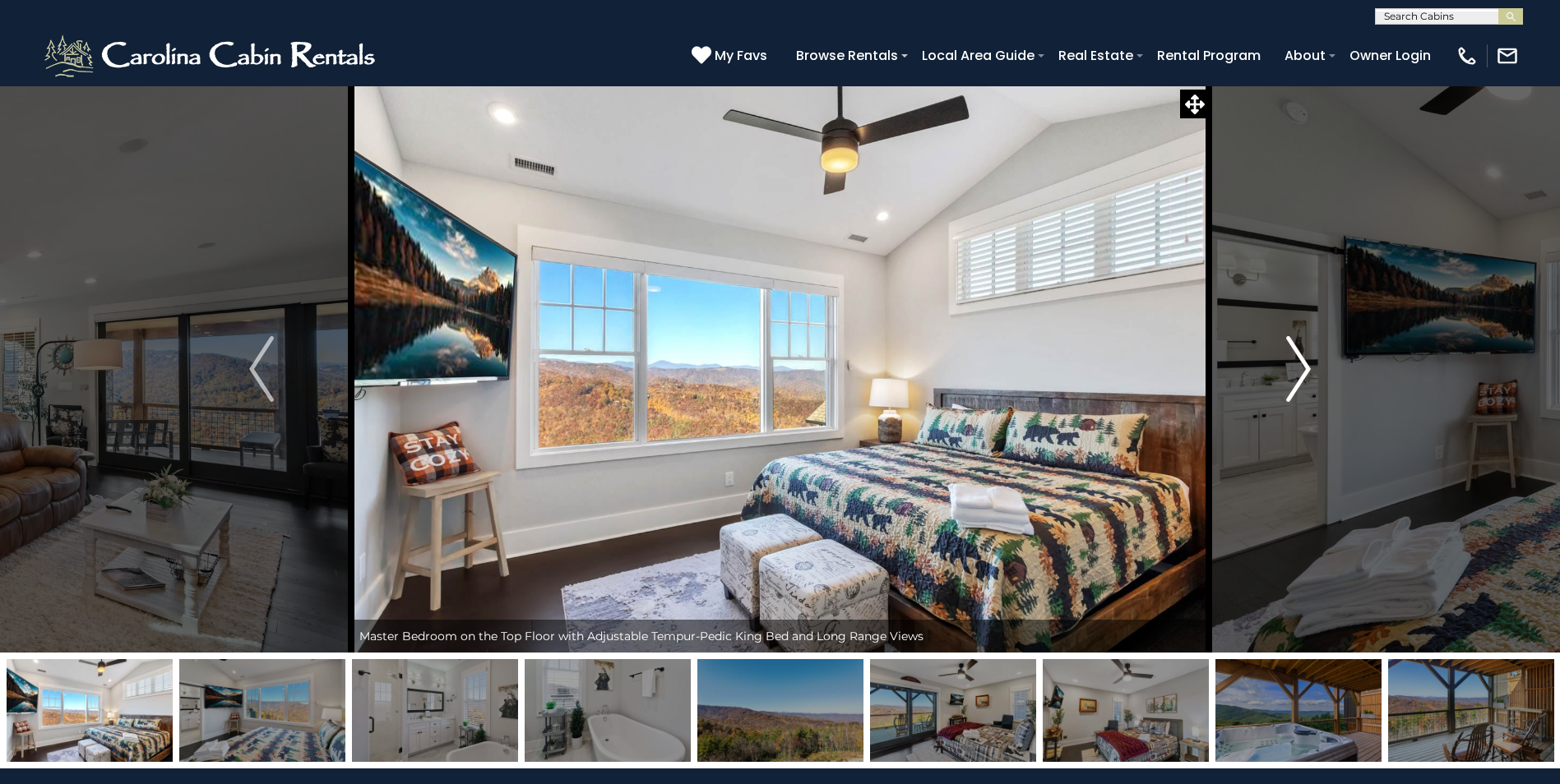
click at [1312, 368] on button "Next" at bounding box center [1299, 369] width 180 height 567
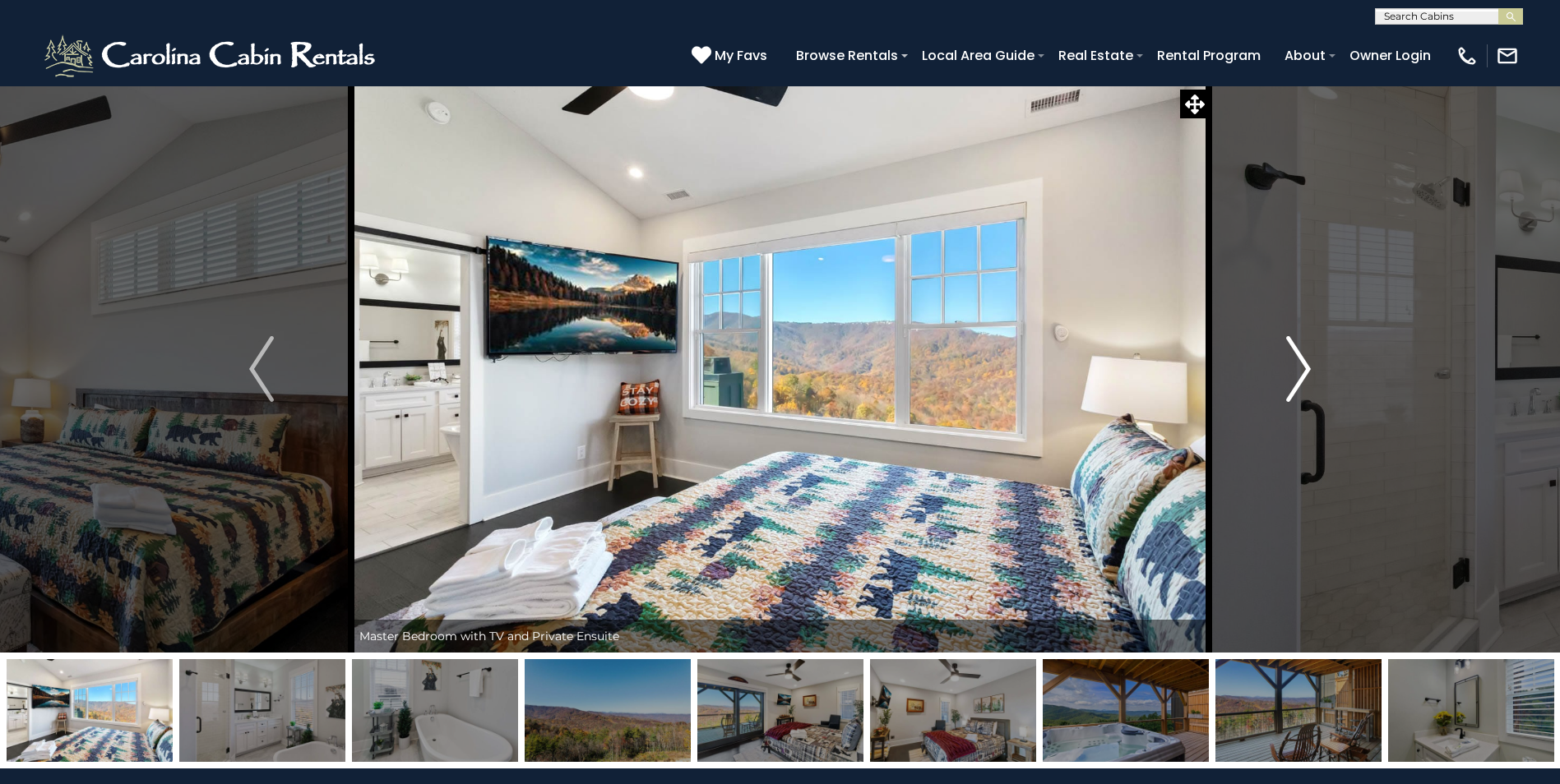
click at [1312, 368] on button "Next" at bounding box center [1299, 369] width 180 height 567
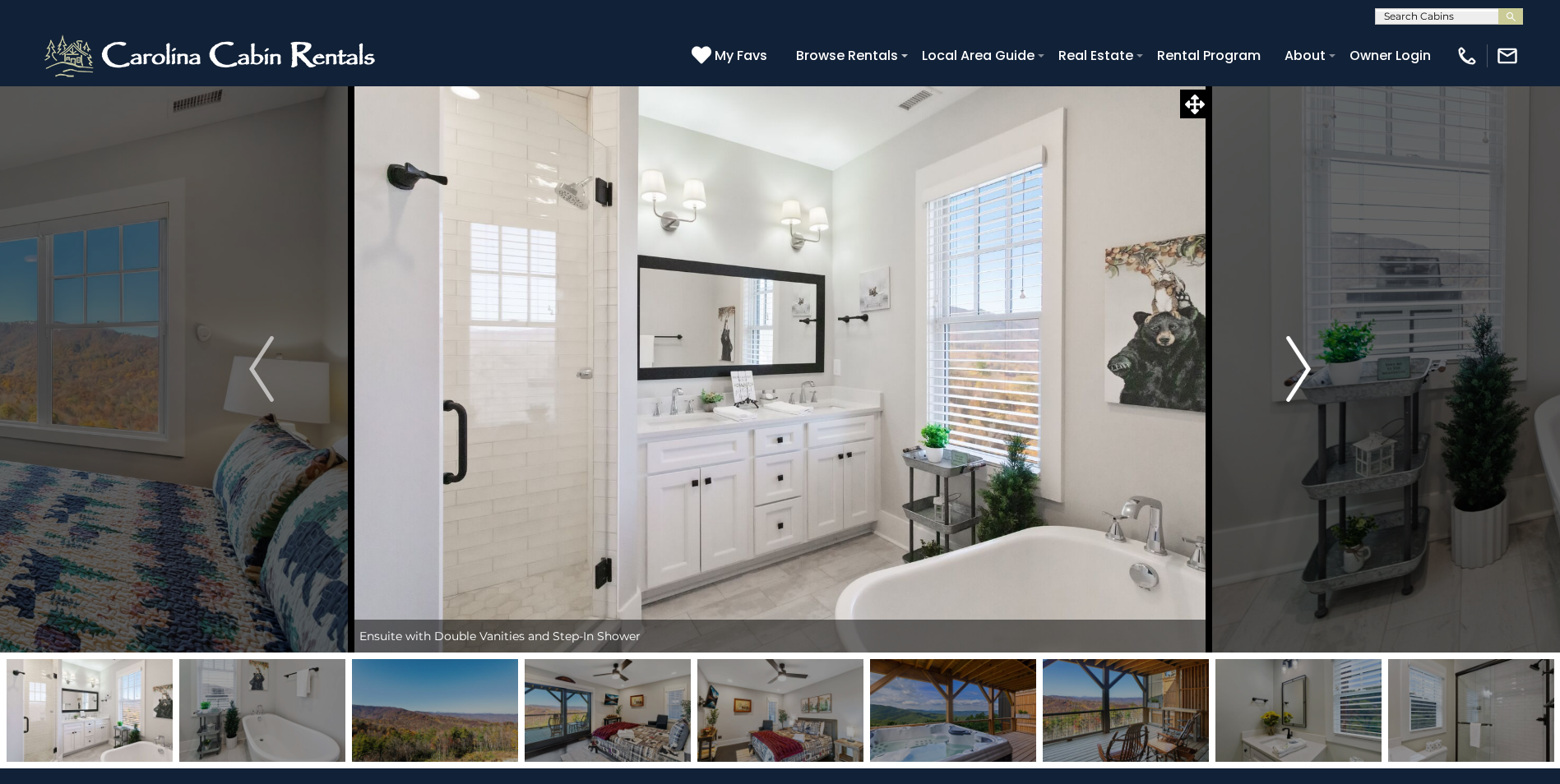
click at [1312, 368] on button "Next" at bounding box center [1299, 369] width 180 height 567
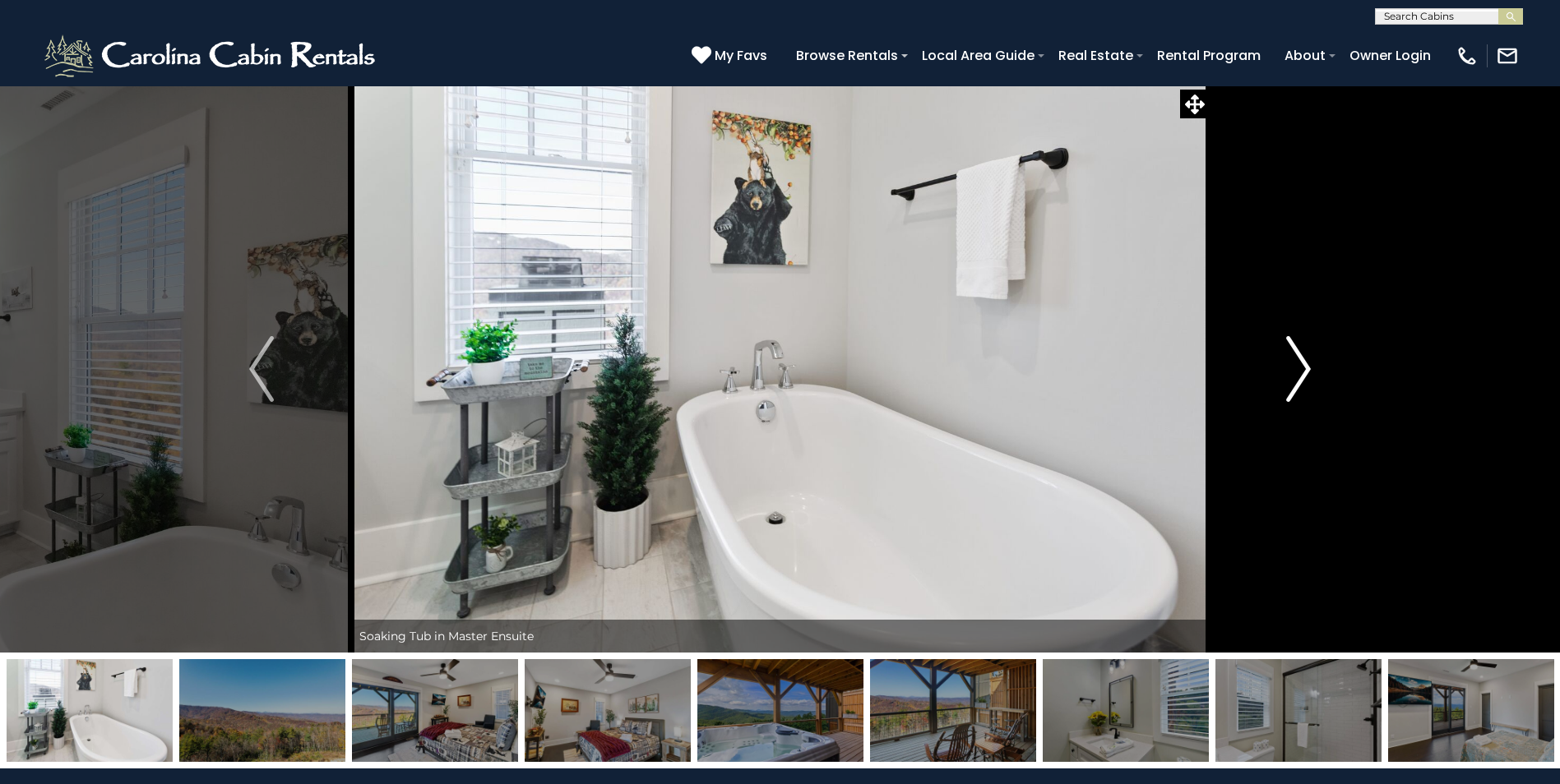
click at [1312, 368] on button "Next" at bounding box center [1299, 369] width 180 height 567
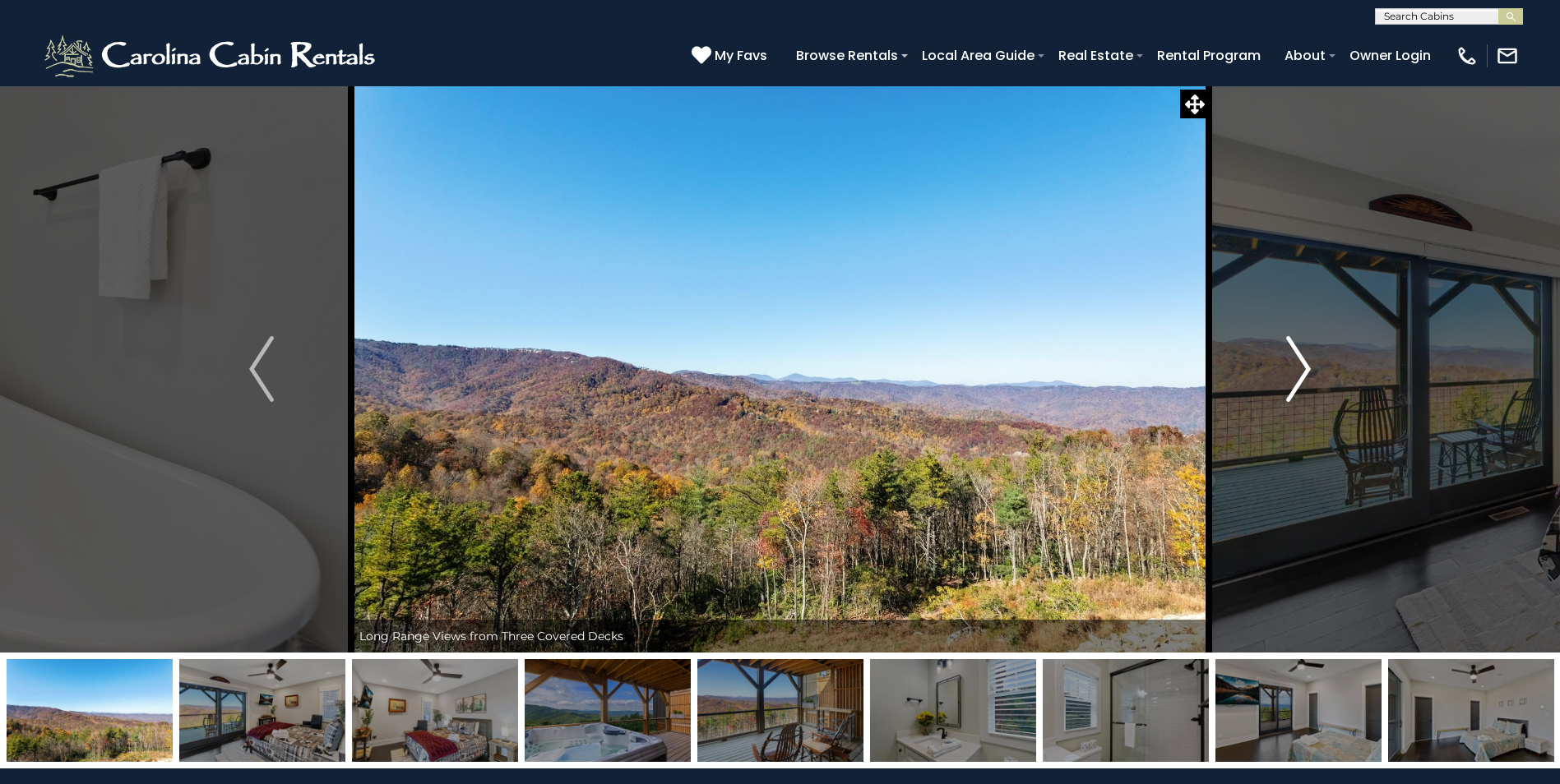
click at [1312, 368] on button "Next" at bounding box center [1299, 369] width 180 height 567
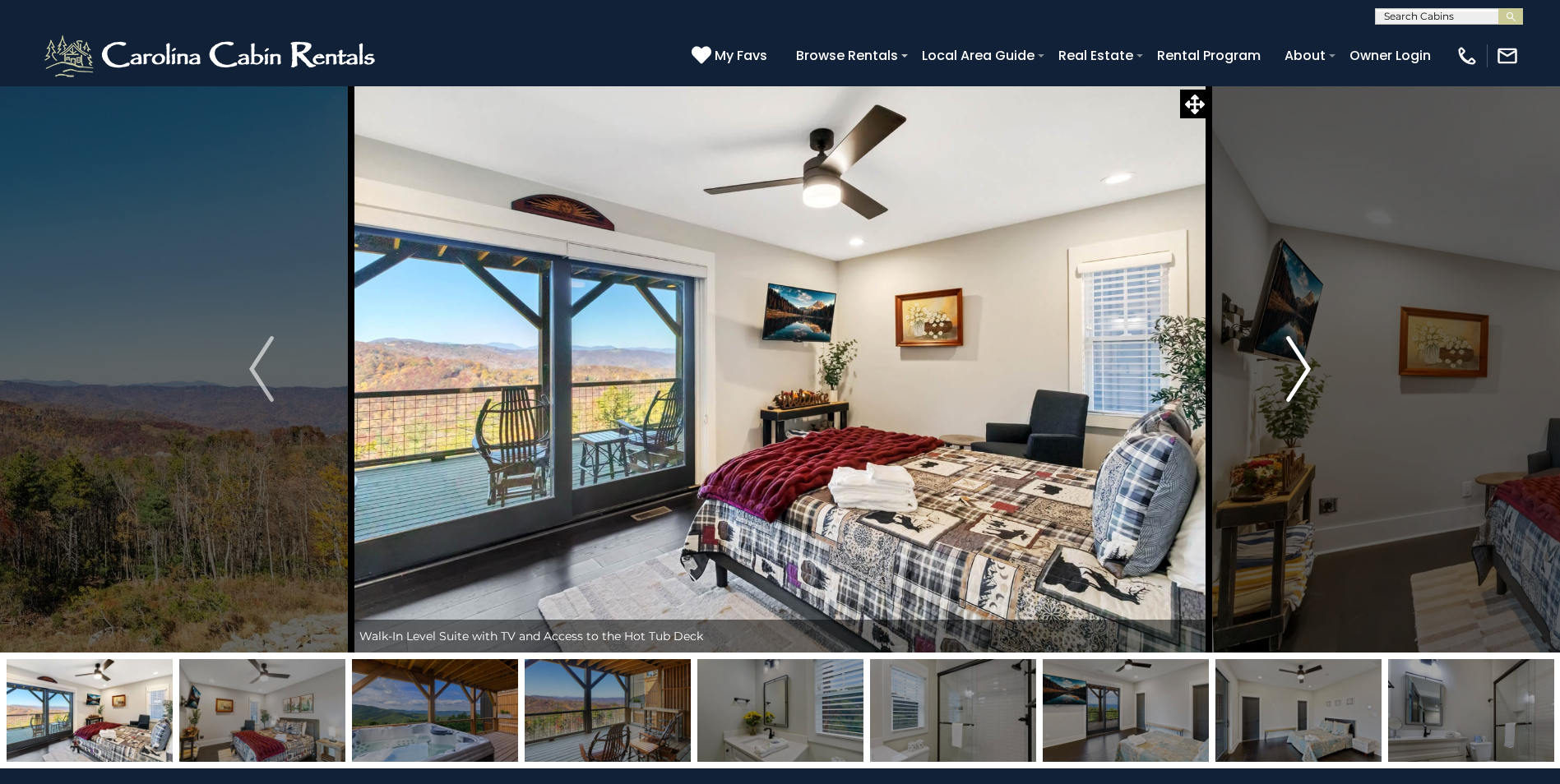
click at [1312, 368] on button "Next" at bounding box center [1299, 369] width 180 height 567
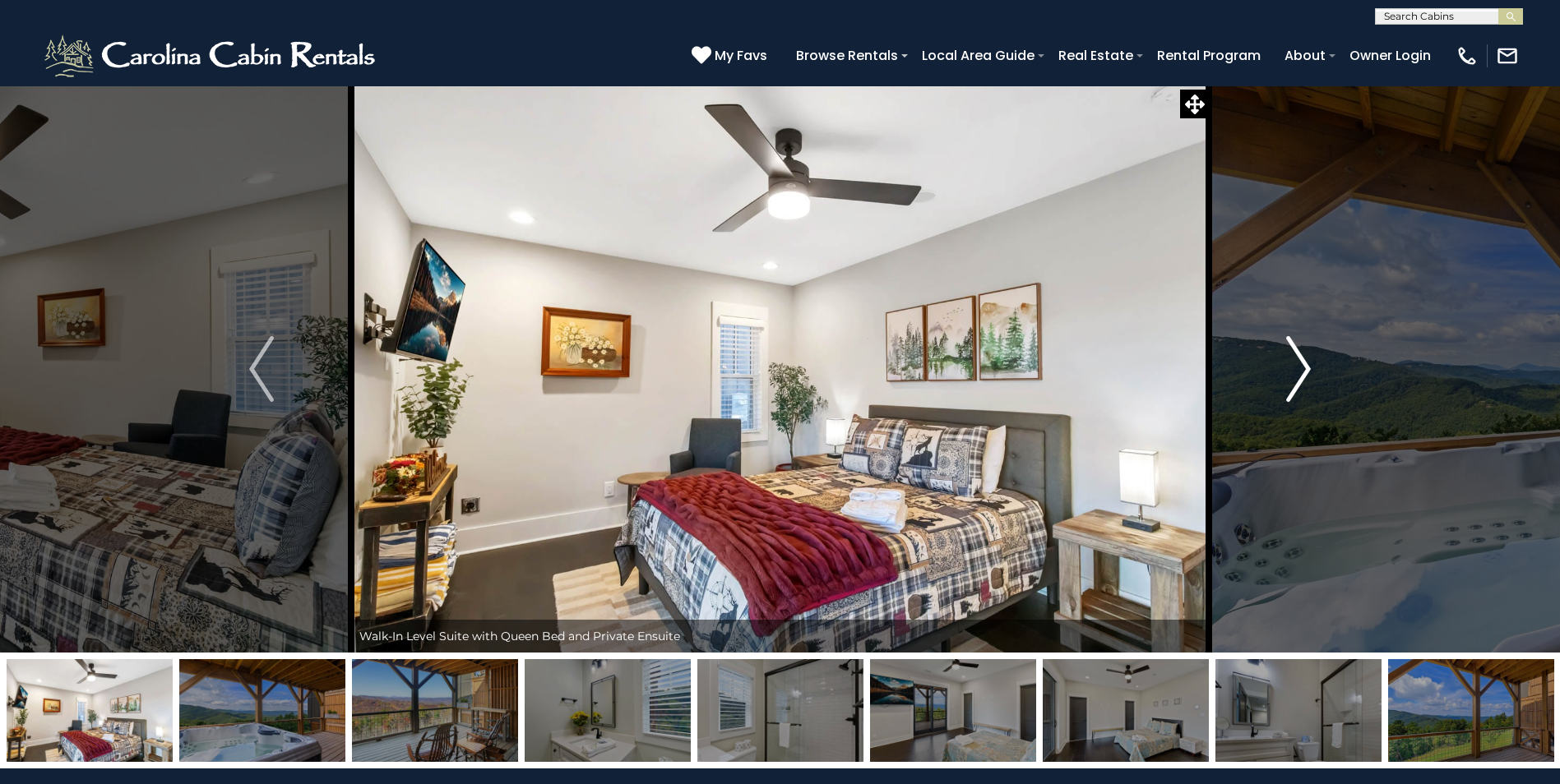
click at [1312, 368] on button "Next" at bounding box center [1299, 369] width 180 height 567
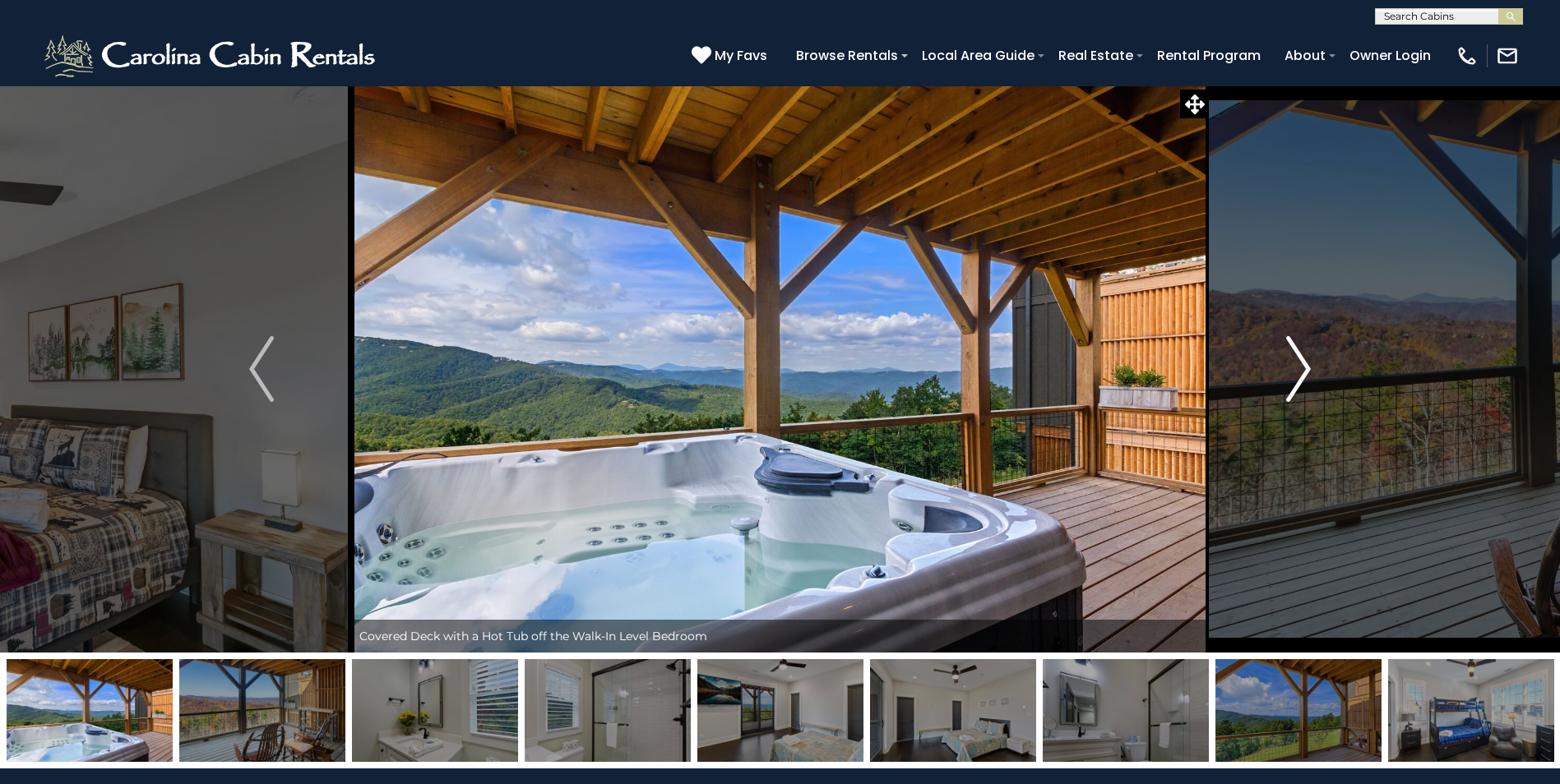
click at [1312, 368] on button "Next" at bounding box center [1299, 369] width 180 height 567
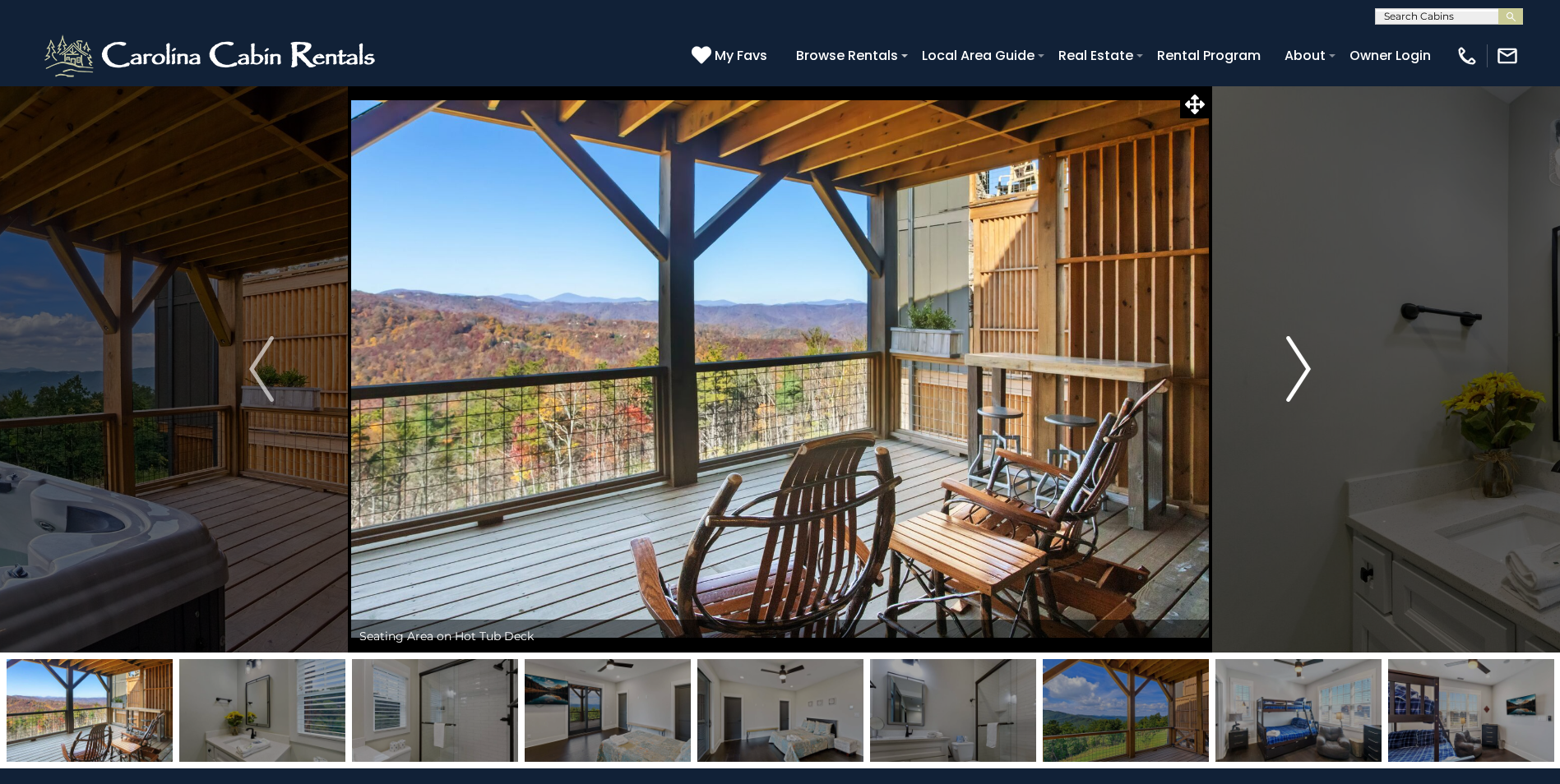
click at [1312, 368] on button "Next" at bounding box center [1299, 369] width 180 height 567
